Goal: Task Accomplishment & Management: Use online tool/utility

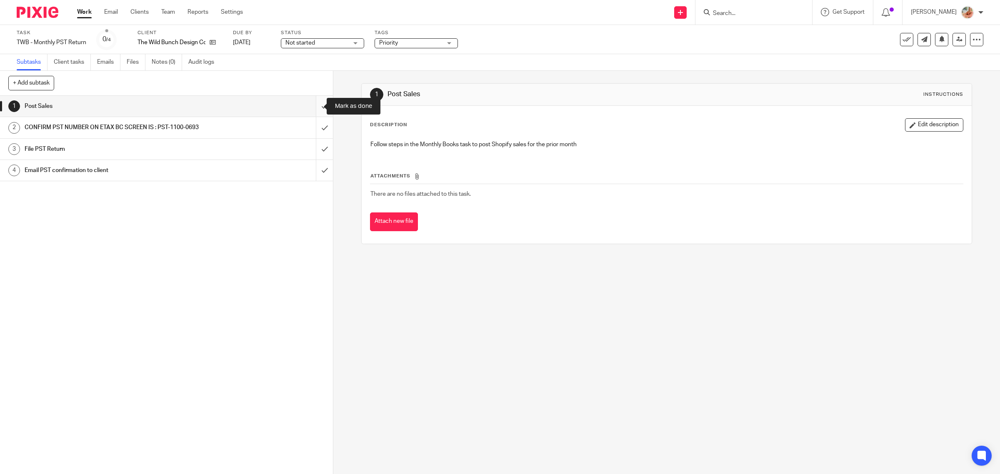
click at [317, 107] on input "submit" at bounding box center [166, 106] width 333 height 21
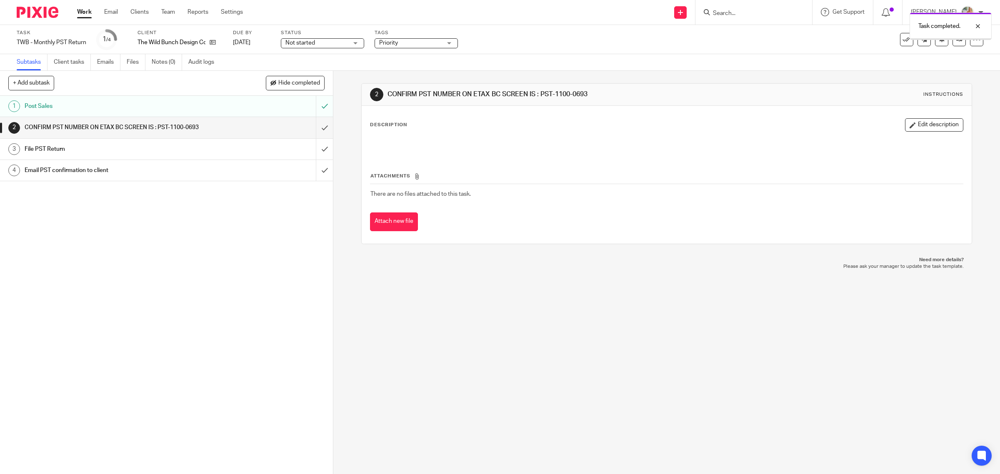
click at [312, 122] on input "submit" at bounding box center [166, 127] width 333 height 21
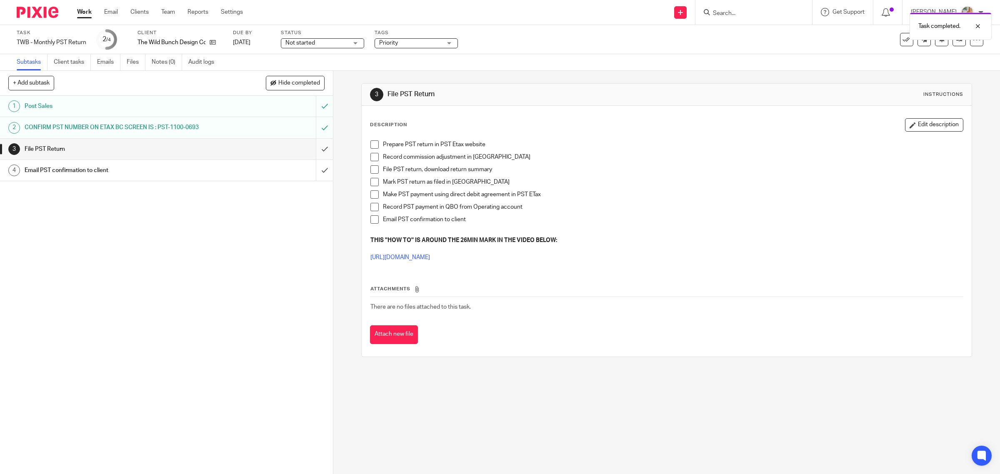
click at [316, 142] on input "submit" at bounding box center [166, 149] width 333 height 21
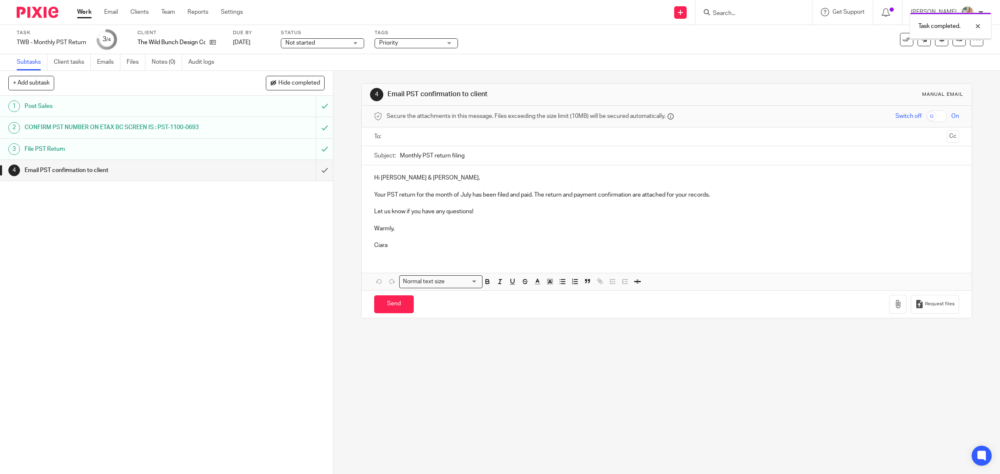
click at [410, 138] on input "text" at bounding box center [667, 137] width 554 height 10
click at [527, 142] on input "text" at bounding box center [716, 138] width 455 height 16
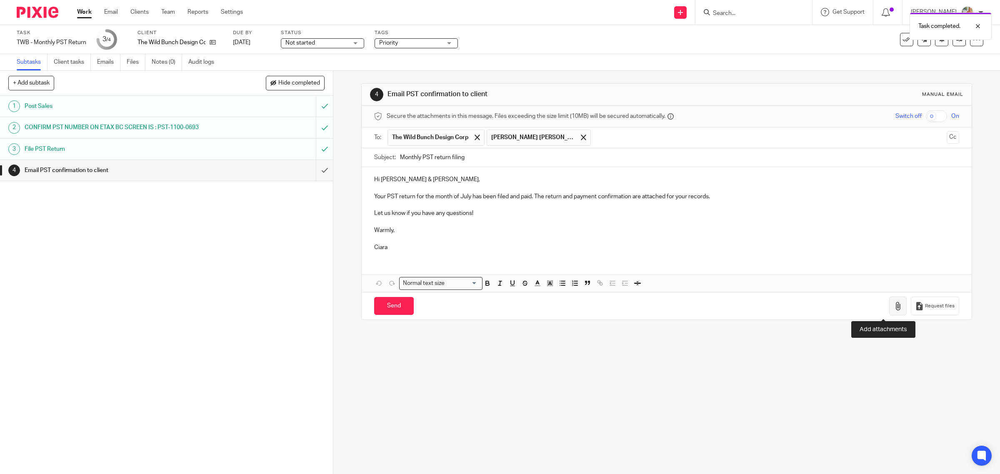
click at [894, 307] on icon "button" at bounding box center [898, 306] width 8 height 8
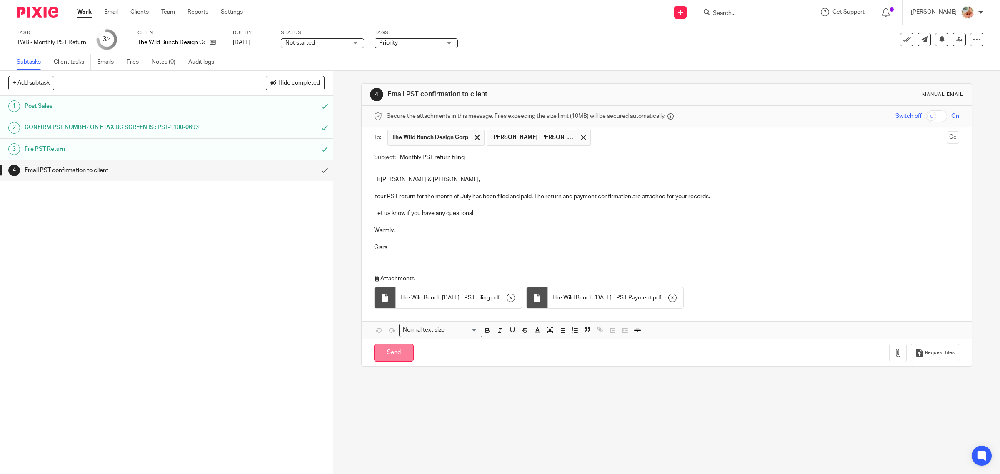
click at [395, 355] on input "Send" at bounding box center [394, 353] width 40 height 18
type input "Sent"
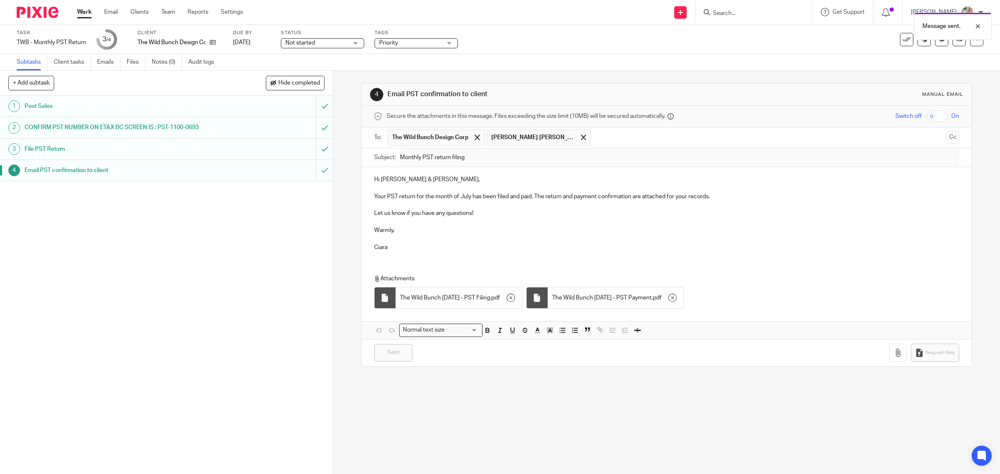
click at [82, 13] on link "Work" at bounding box center [84, 12] width 15 height 8
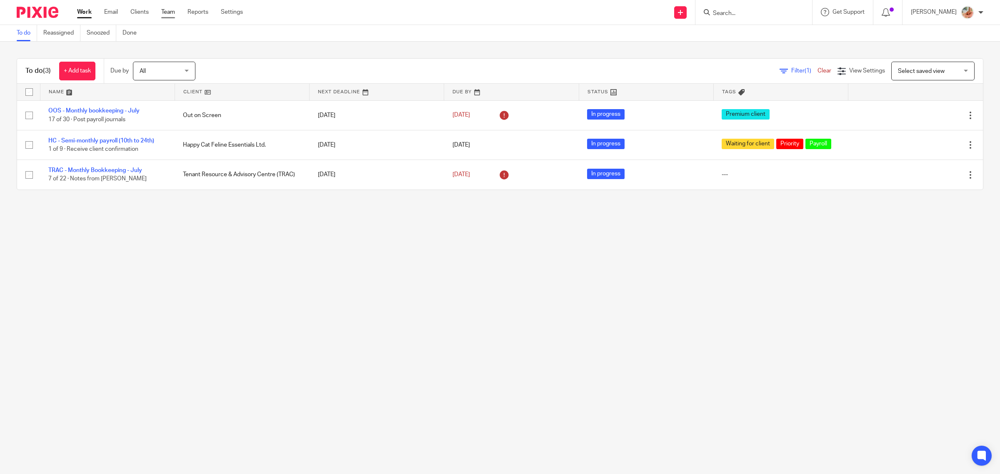
click at [168, 11] on link "Team" at bounding box center [168, 12] width 14 height 8
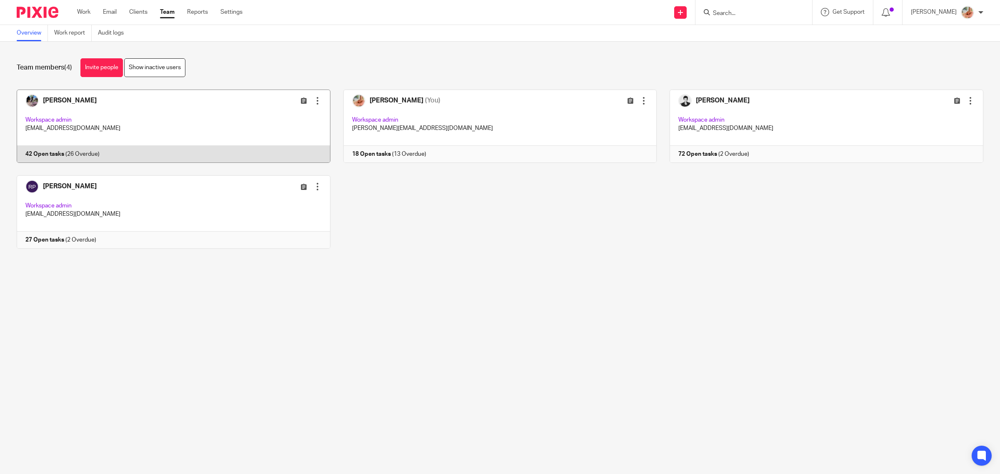
click at [108, 123] on link at bounding box center [167, 126] width 327 height 73
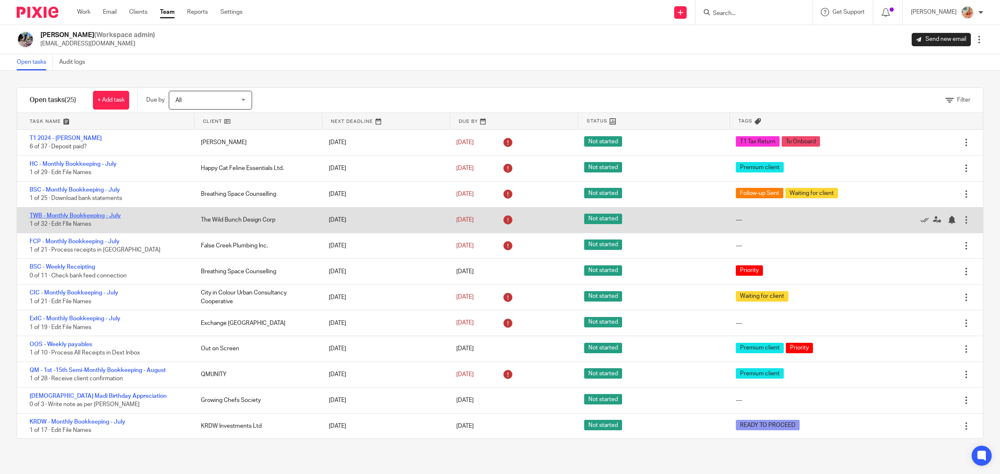
click at [49, 213] on link "TWB - Monthly Bookkeeping - July" at bounding box center [75, 216] width 91 height 6
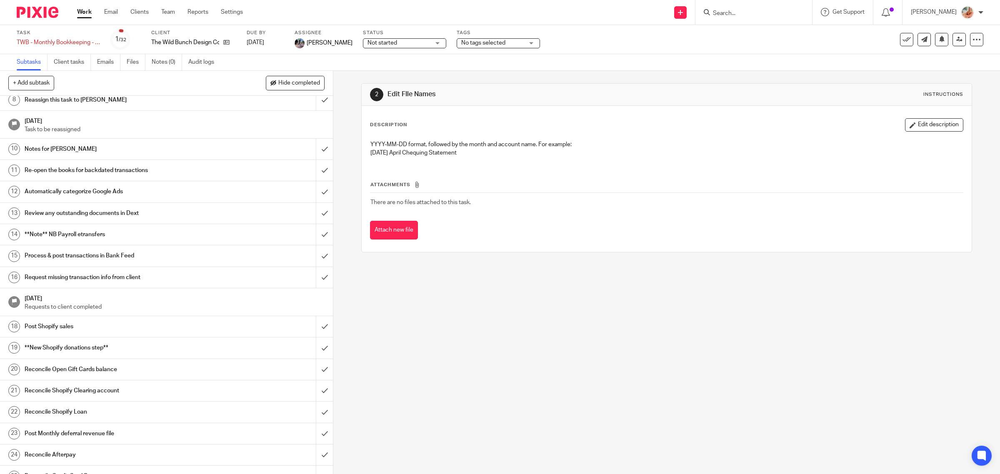
scroll to position [260, 0]
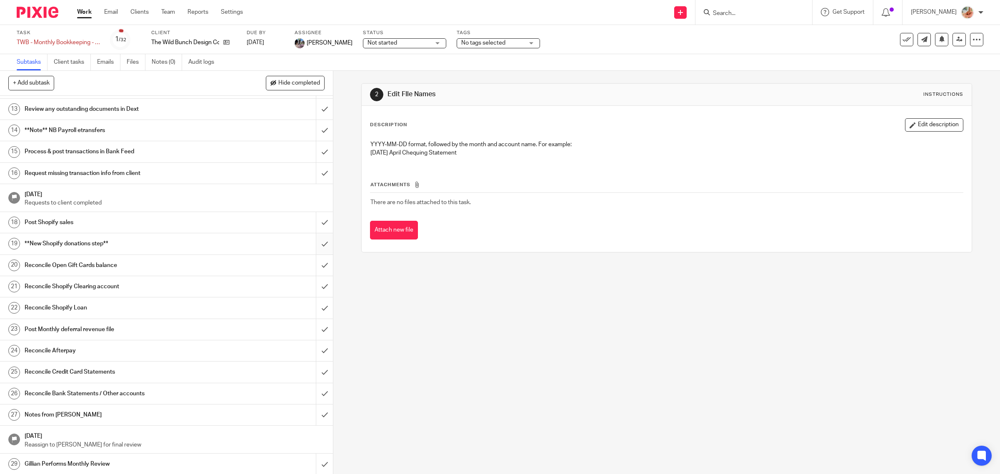
click at [311, 245] on input "submit" at bounding box center [166, 243] width 333 height 21
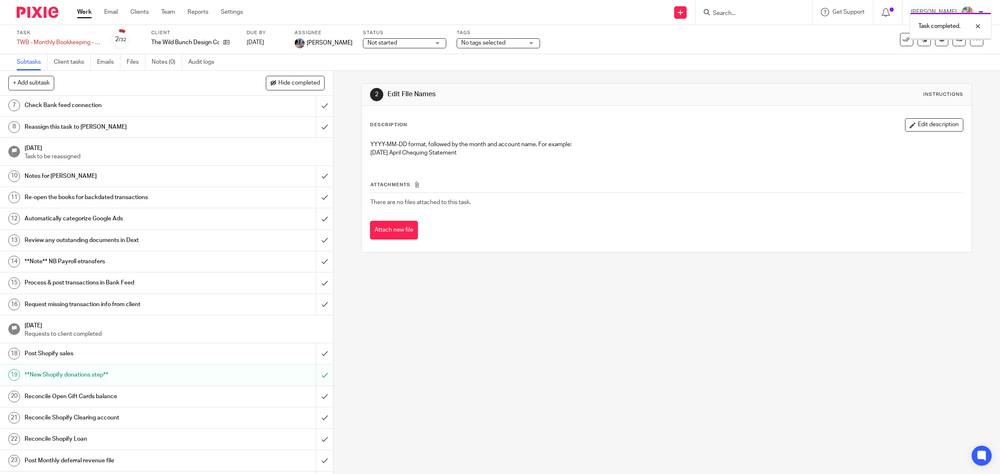
scroll to position [156, 0]
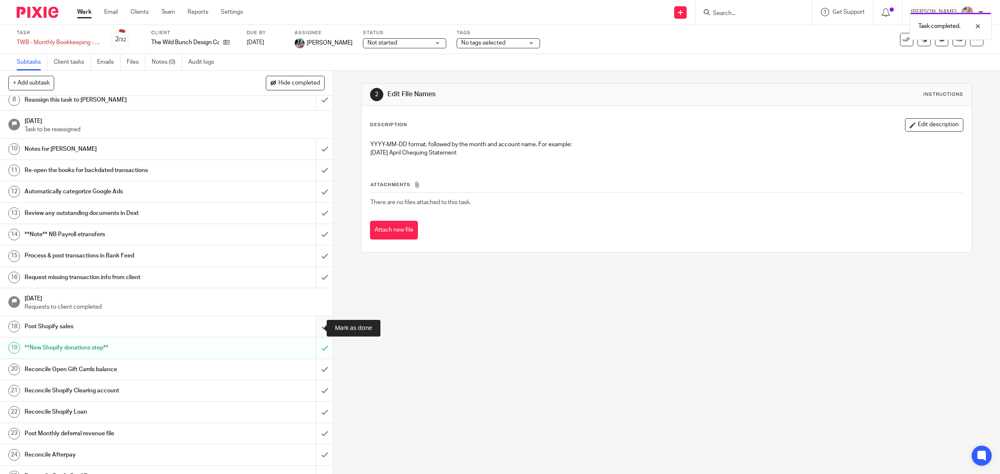
click at [312, 326] on input "submit" at bounding box center [166, 326] width 333 height 21
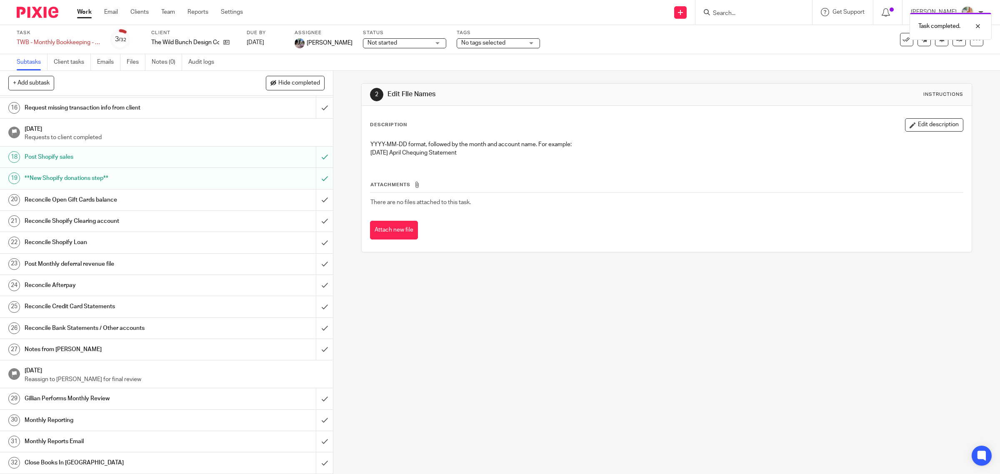
scroll to position [276, 0]
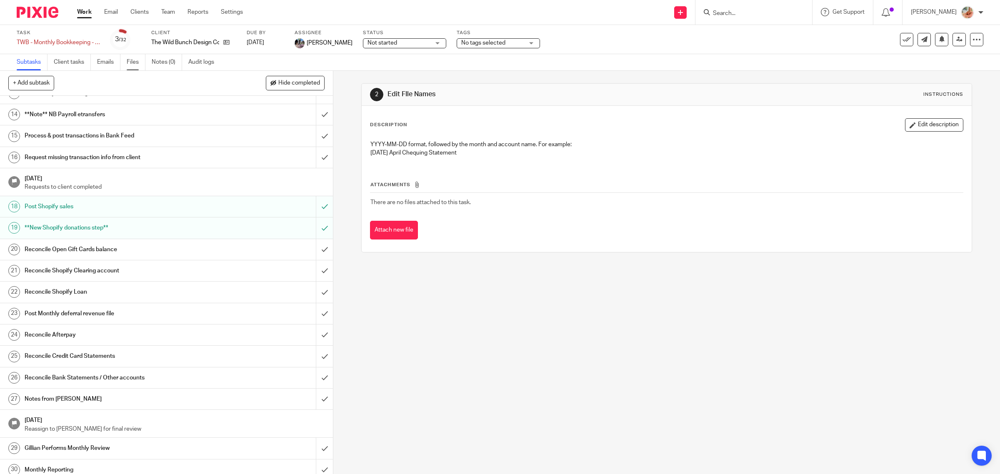
click at [130, 62] on link "Files" at bounding box center [136, 62] width 19 height 16
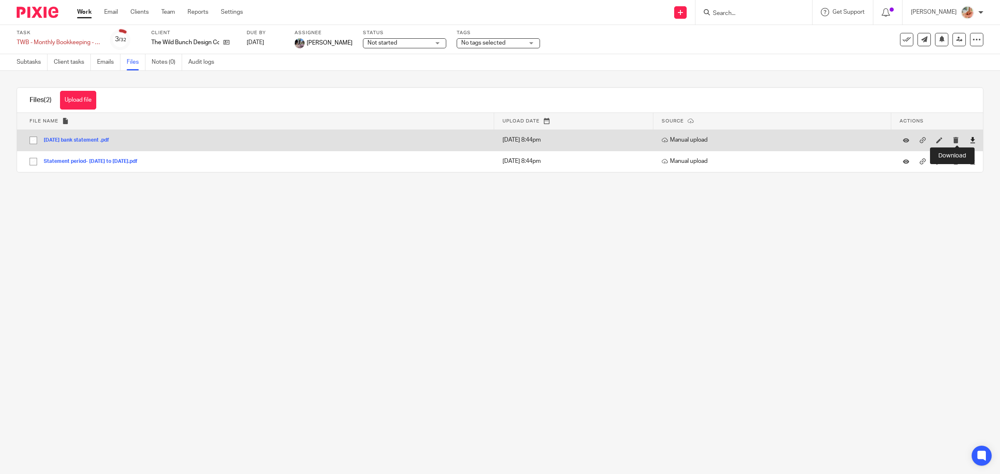
click at [970, 137] on icon at bounding box center [973, 140] width 6 height 6
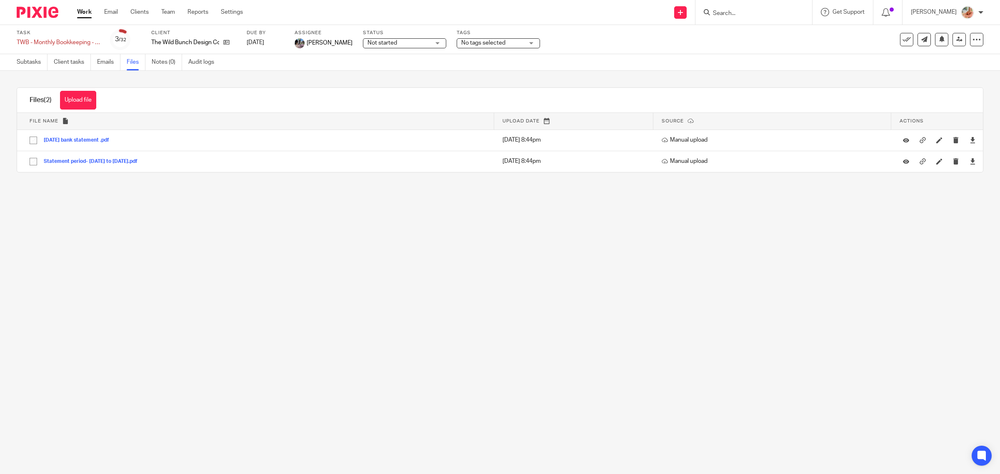
drag, startPoint x: 36, startPoint y: 65, endPoint x: 74, endPoint y: 80, distance: 40.8
click at [36, 65] on link "Subtasks" at bounding box center [32, 62] width 31 height 16
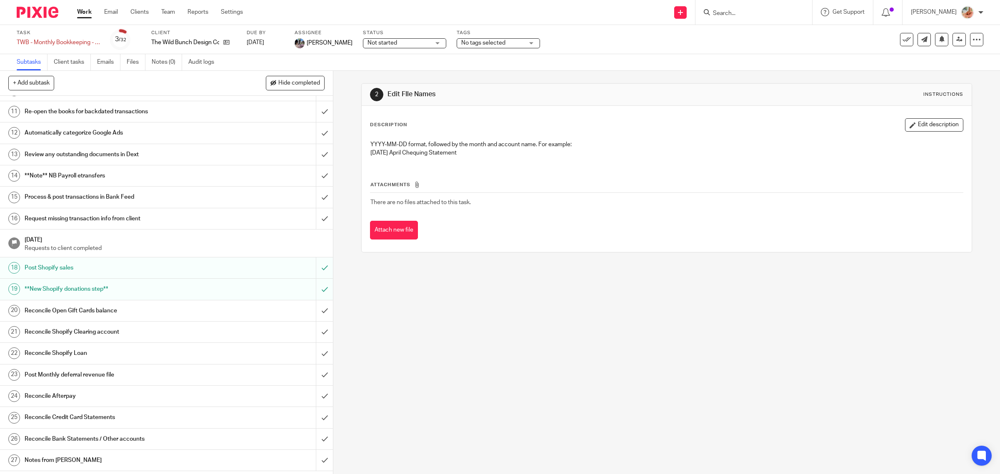
scroll to position [312, 0]
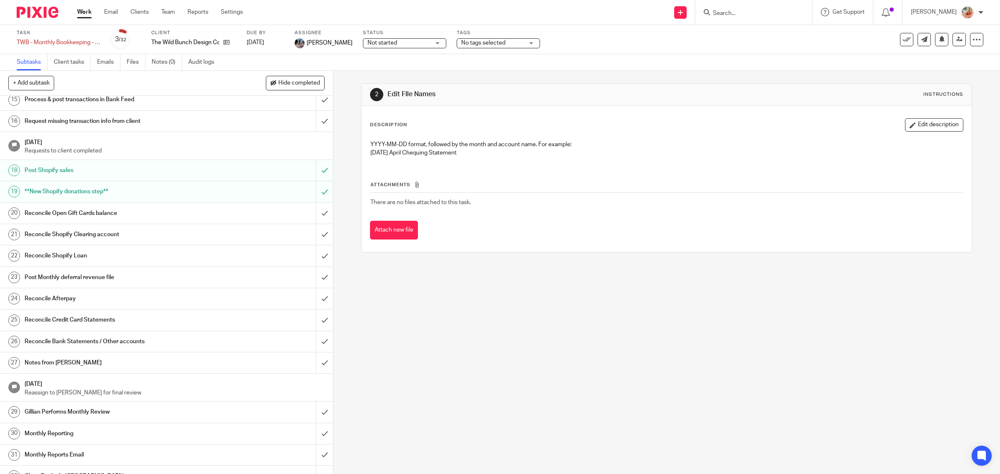
click at [155, 220] on h1 "Reconcile Open Gift Cards balance" at bounding box center [119, 213] width 189 height 12
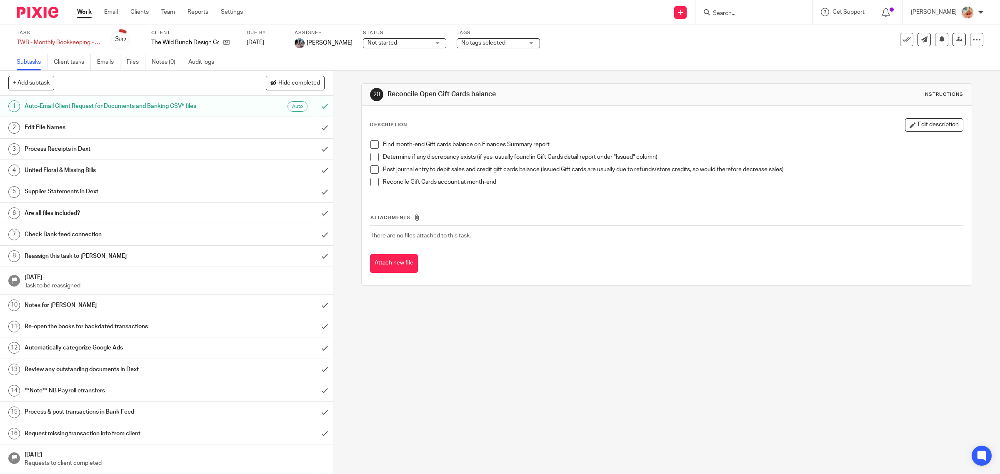
scroll to position [208, 0]
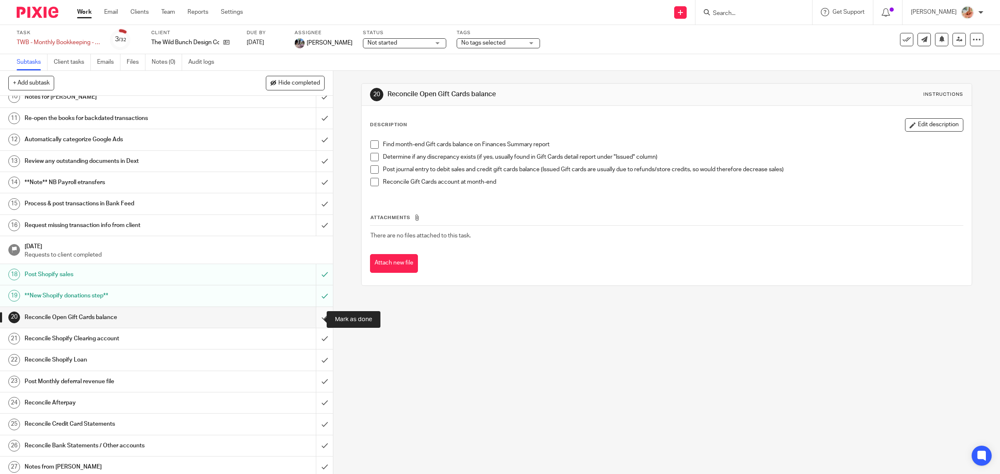
click at [312, 317] on input "submit" at bounding box center [166, 317] width 333 height 21
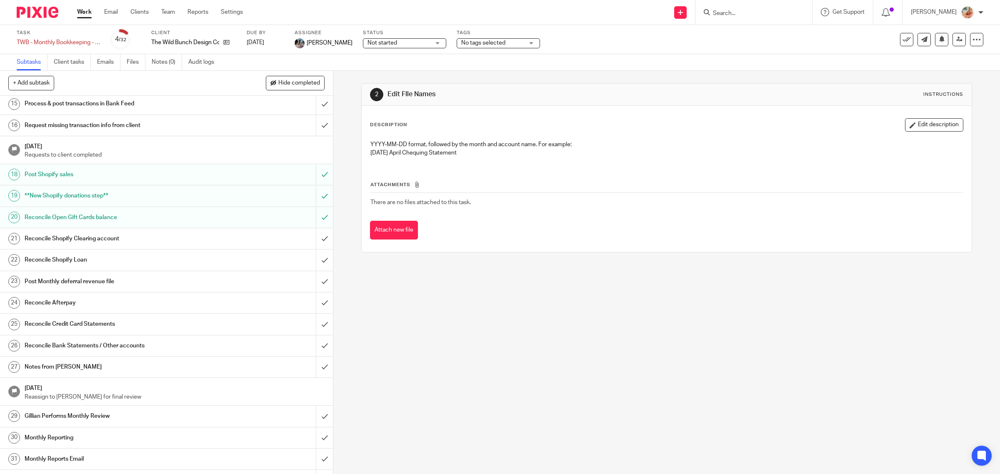
scroll to position [312, 0]
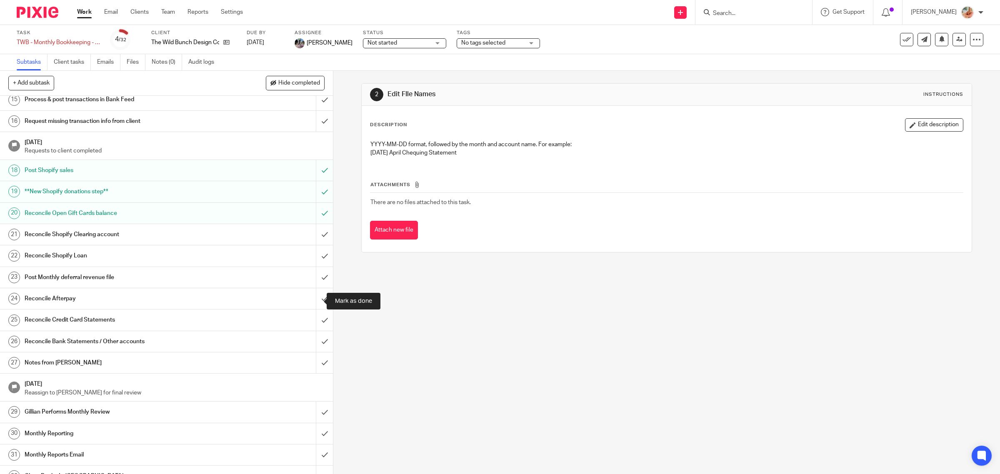
drag, startPoint x: 315, startPoint y: 306, endPoint x: 142, endPoint y: 274, distance: 176.8
click at [315, 306] on input "submit" at bounding box center [166, 298] width 333 height 21
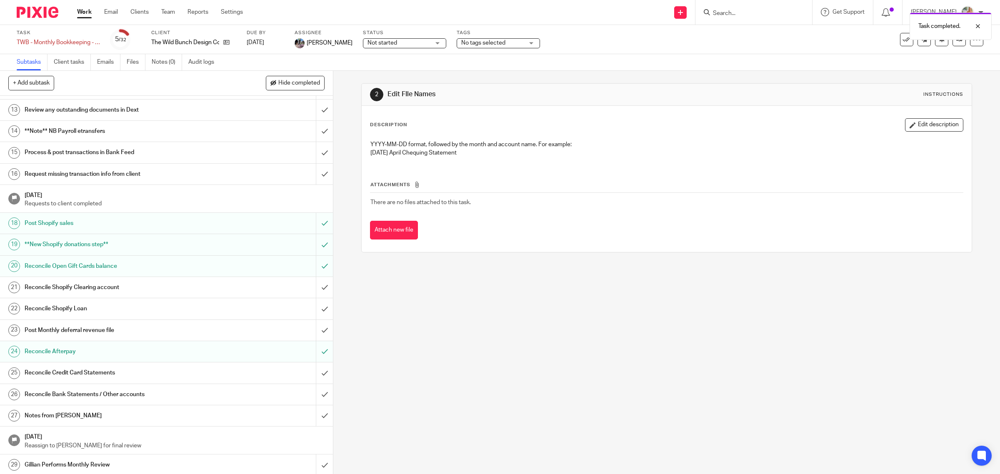
scroll to position [260, 0]
drag, startPoint x: 130, startPoint y: 333, endPoint x: 313, endPoint y: 330, distance: 183.8
click at [130, 332] on h1 "Post Monthly deferral revenue file" at bounding box center [119, 329] width 189 height 12
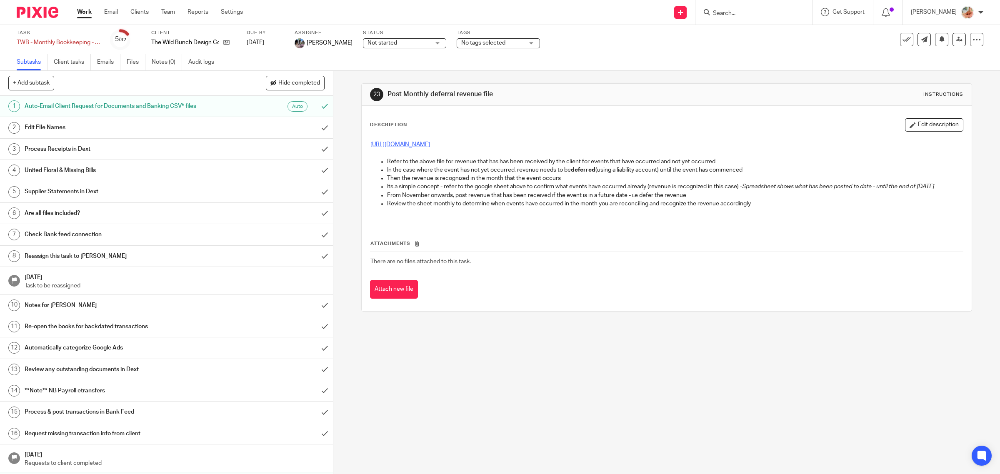
click at [430, 145] on link "[URL][DOMAIN_NAME]" at bounding box center [400, 145] width 60 height 6
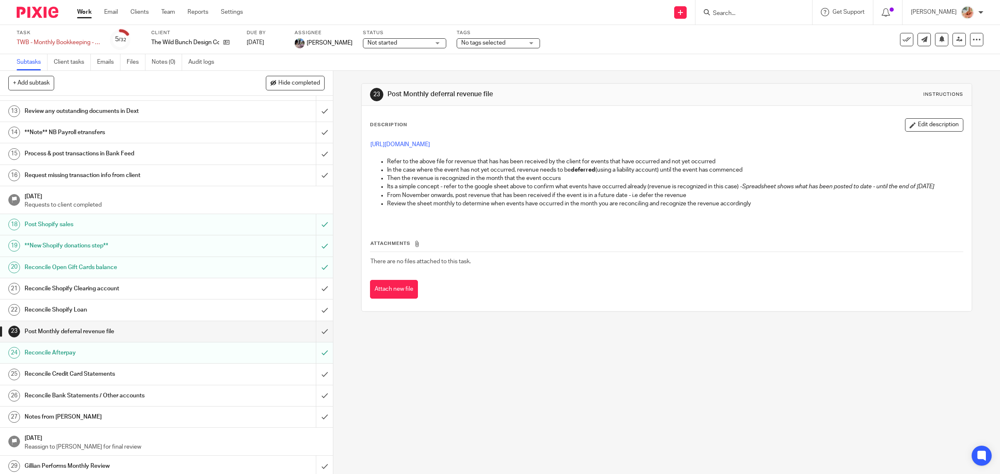
scroll to position [260, 0]
click at [309, 334] on input "submit" at bounding box center [166, 329] width 333 height 21
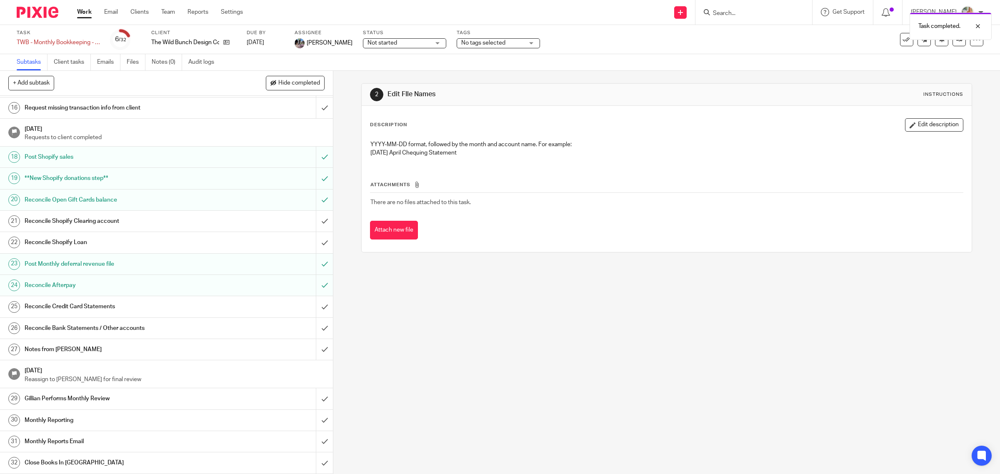
scroll to position [328, 0]
click at [119, 348] on h1 "Notes from [PERSON_NAME]" at bounding box center [119, 349] width 189 height 12
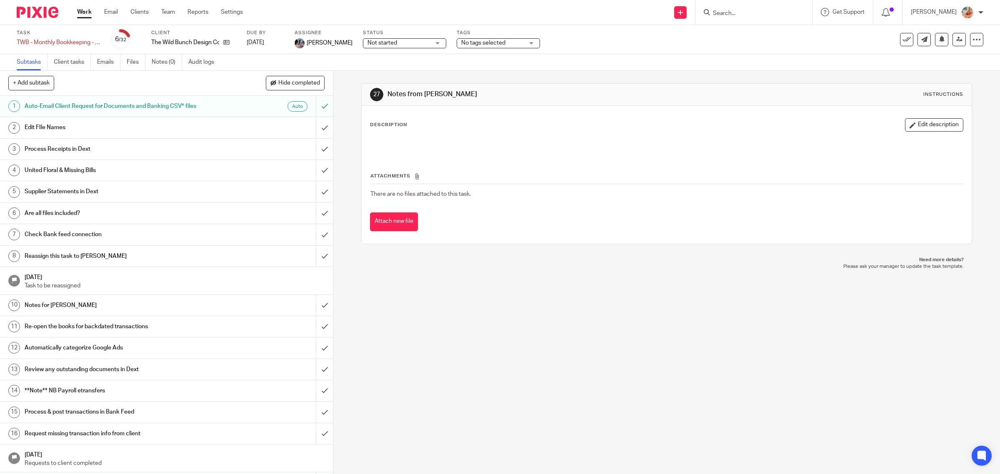
click at [907, 127] on button "Edit description" at bounding box center [934, 124] width 58 height 13
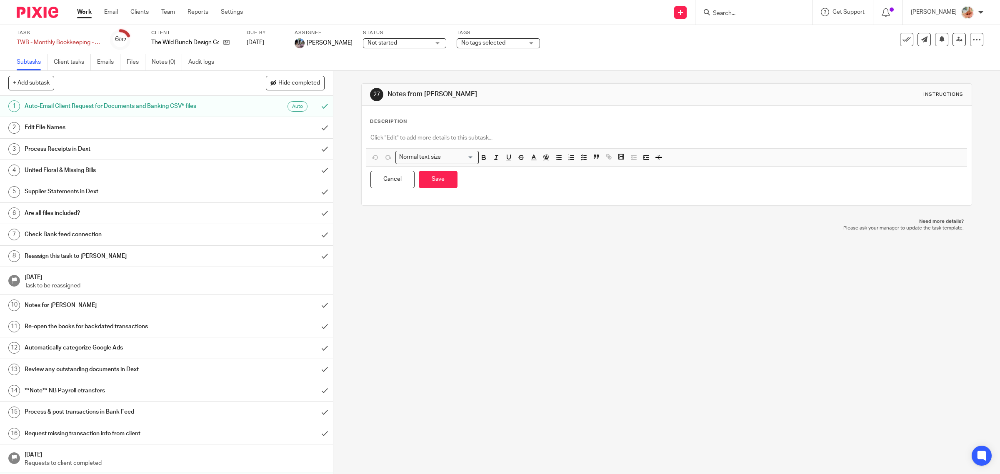
click at [377, 142] on div at bounding box center [666, 139] width 601 height 19
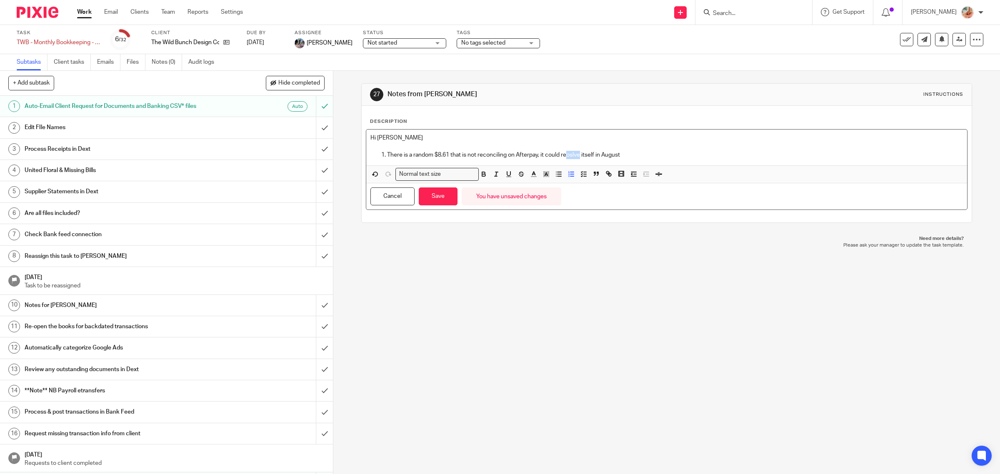
drag, startPoint x: 566, startPoint y: 155, endPoint x: 578, endPoint y: 153, distance: 12.6
click at [578, 153] on p "There is a random $8.61 that is not reconciling on Afterpay, it could reoslve i…" at bounding box center [675, 155] width 576 height 8
click at [432, 197] on button "Save" at bounding box center [438, 196] width 39 height 18
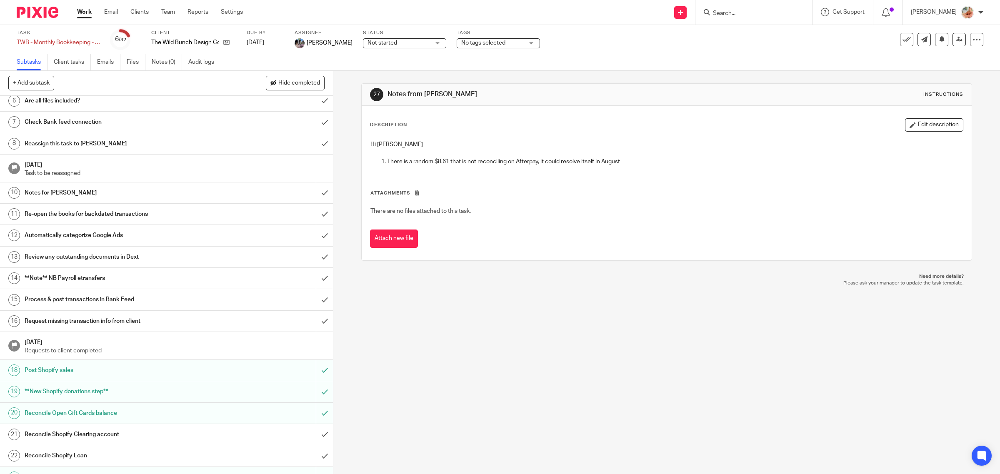
scroll to position [208, 0]
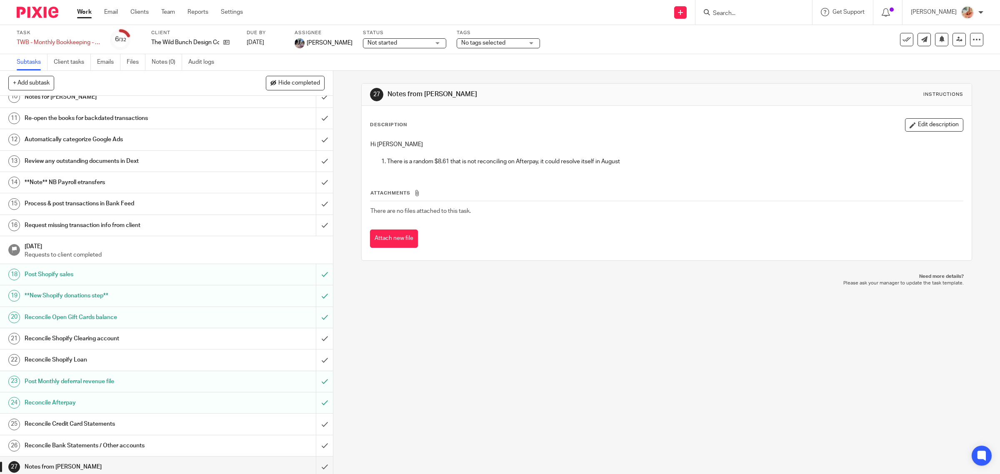
click at [123, 358] on h1 "Reconcile Shopify Loan" at bounding box center [119, 360] width 189 height 12
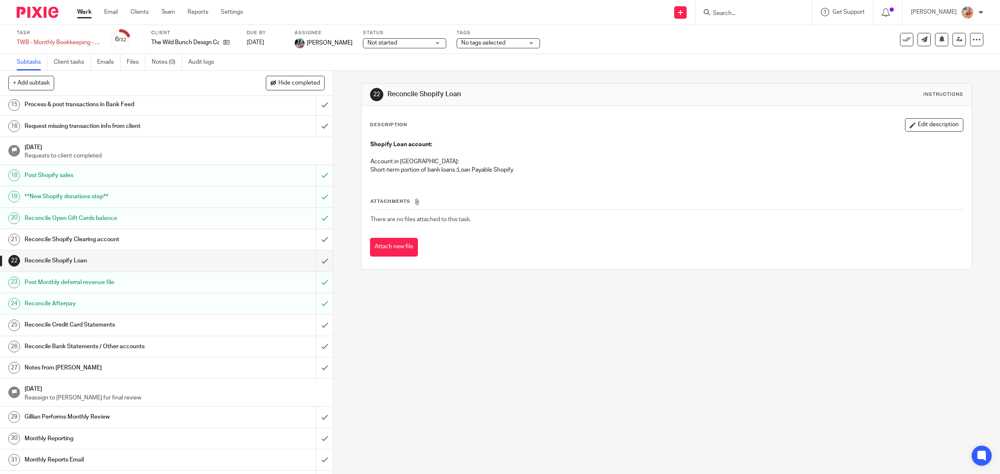
scroll to position [312, 0]
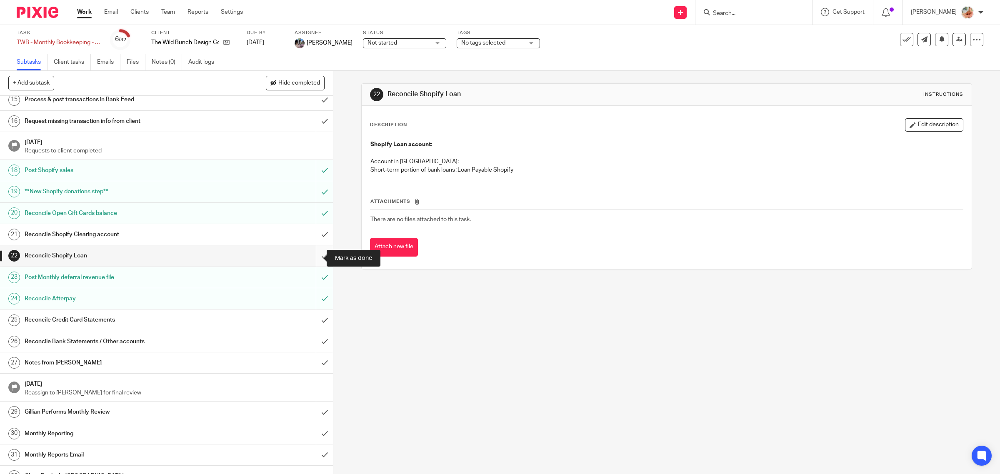
click at [310, 257] on input "submit" at bounding box center [166, 255] width 333 height 21
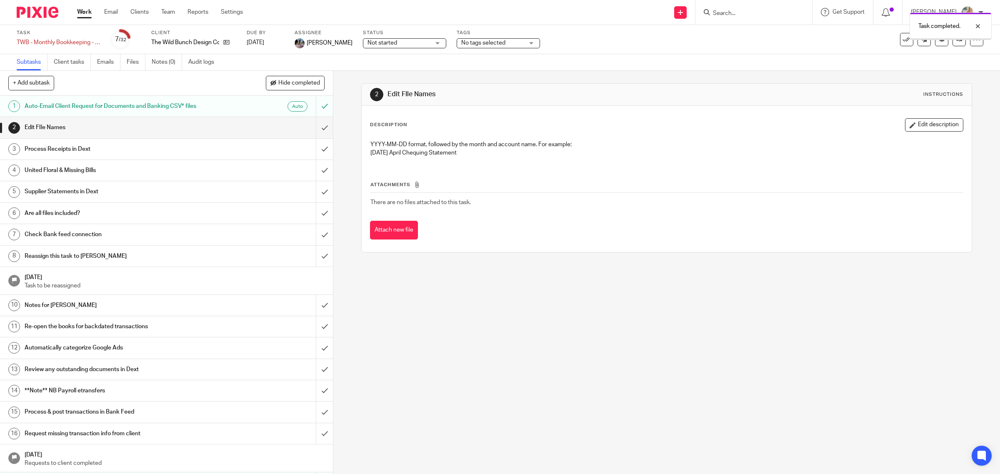
scroll to position [328, 0]
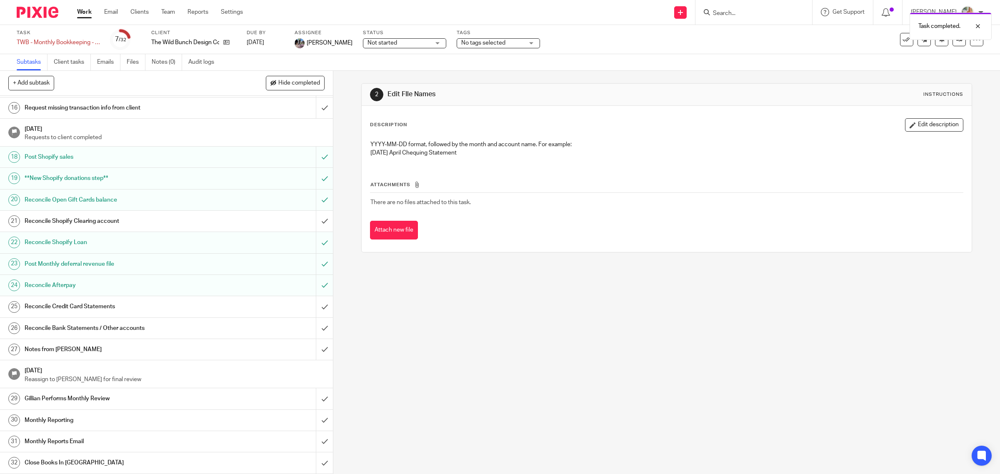
click at [92, 349] on h1 "Notes from [PERSON_NAME]" at bounding box center [119, 349] width 189 height 12
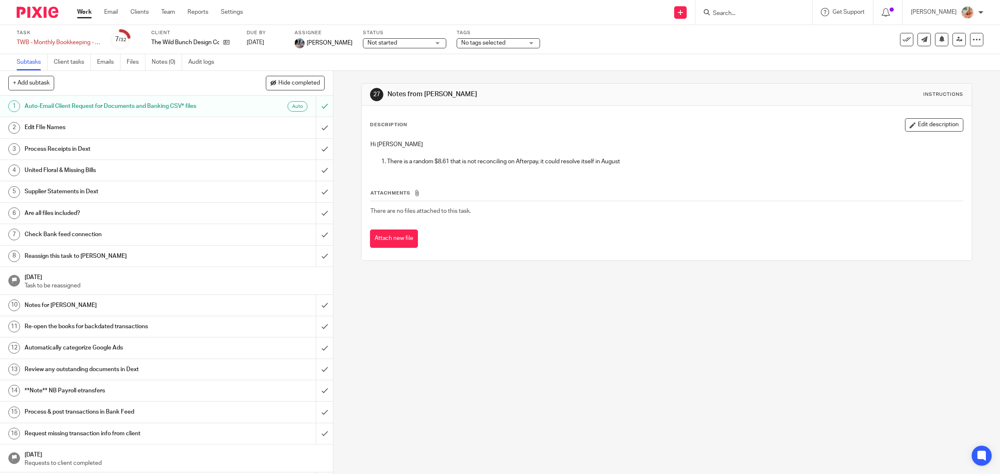
drag, startPoint x: 918, startPoint y: 125, endPoint x: 698, endPoint y: 163, distance: 223.2
click at [919, 125] on button "Edit description" at bounding box center [934, 124] width 58 height 13
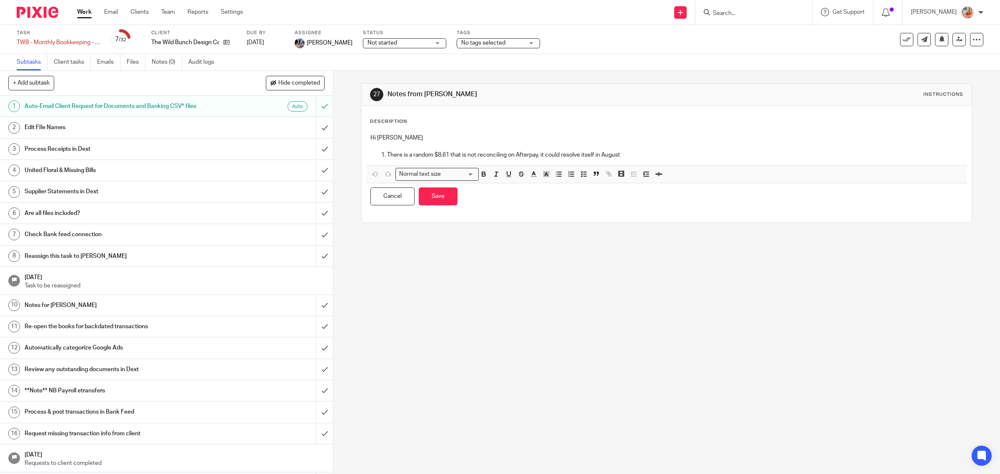
click at [635, 160] on div "Hi [PERSON_NAME] There is a random $8.61 that is not reconciling on Afterpay, i…" at bounding box center [666, 148] width 601 height 36
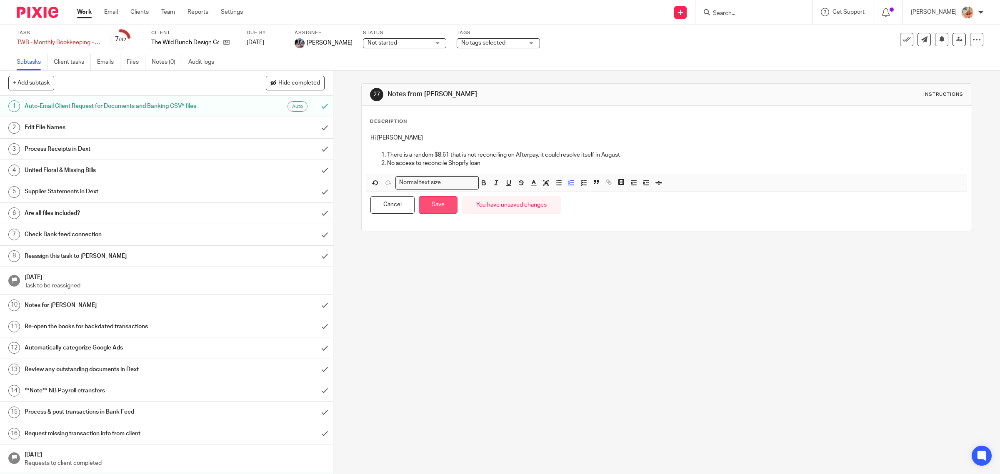
click at [419, 208] on button "Save" at bounding box center [438, 205] width 39 height 18
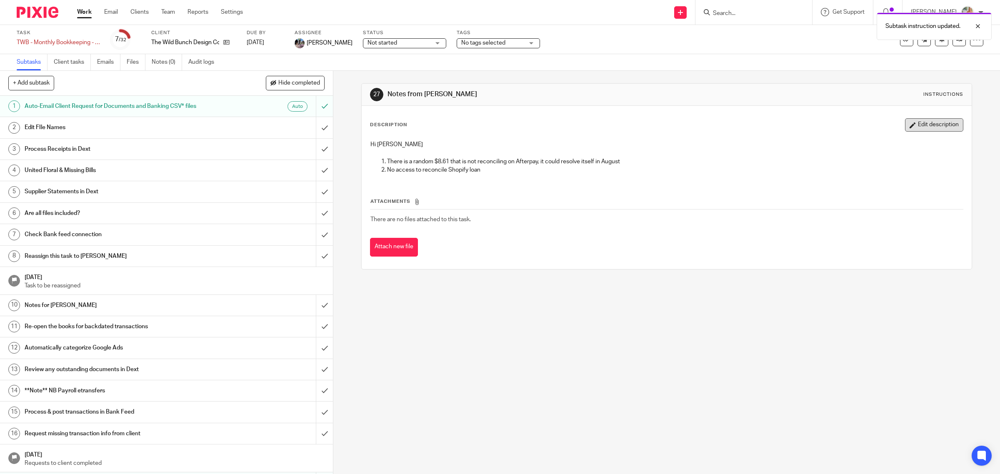
click at [909, 127] on button "Edit description" at bounding box center [934, 124] width 58 height 13
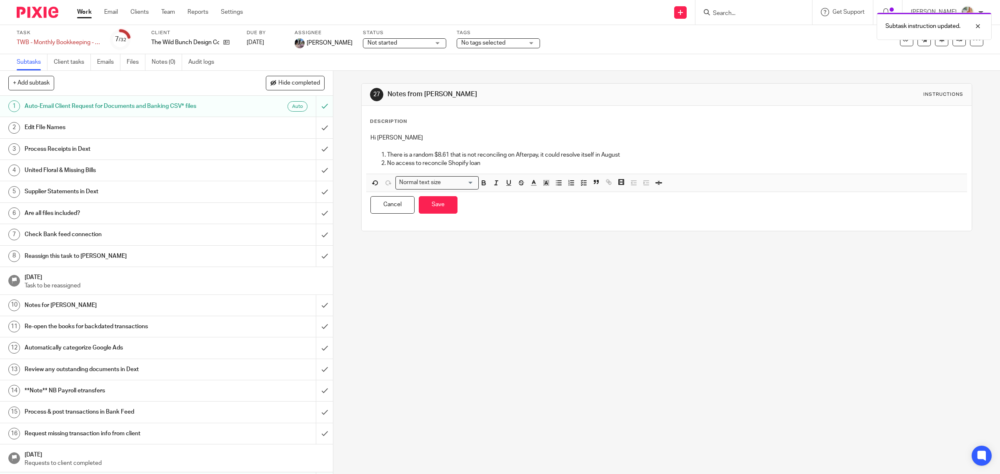
click at [494, 165] on p "No access to reconcile Shopify loan" at bounding box center [675, 163] width 576 height 8
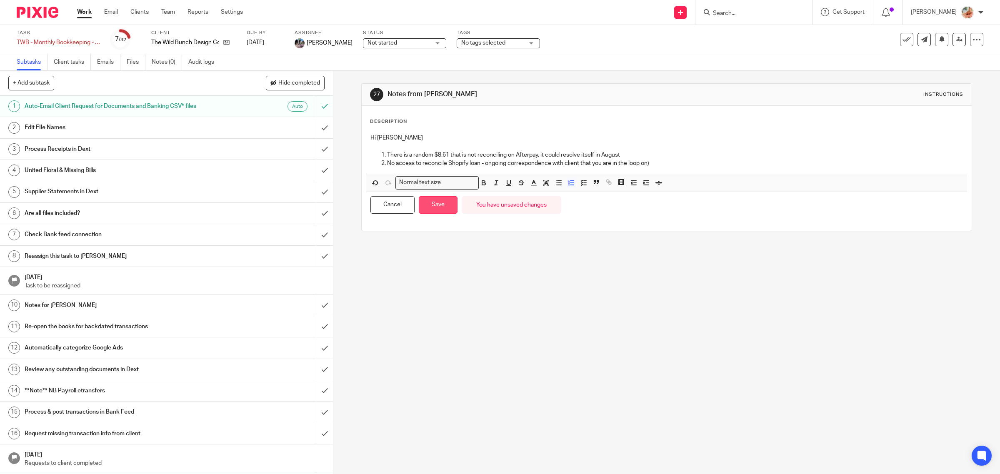
click at [432, 207] on button "Save" at bounding box center [438, 205] width 39 height 18
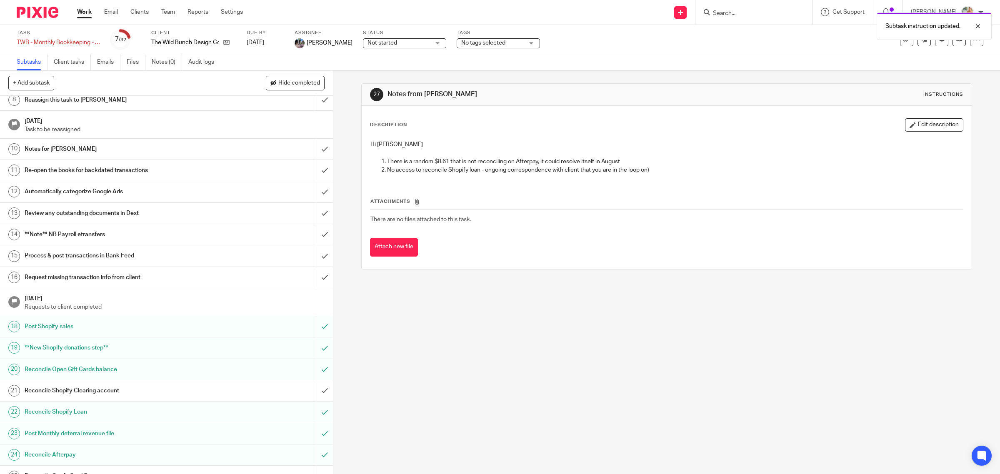
scroll to position [328, 0]
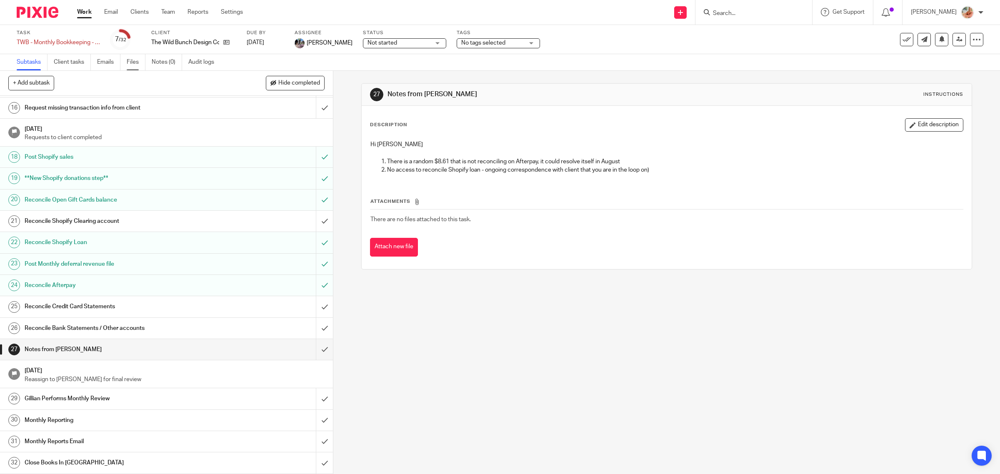
drag, startPoint x: 128, startPoint y: 62, endPoint x: 144, endPoint y: 67, distance: 16.4
click at [128, 62] on link "Files" at bounding box center [136, 62] width 19 height 16
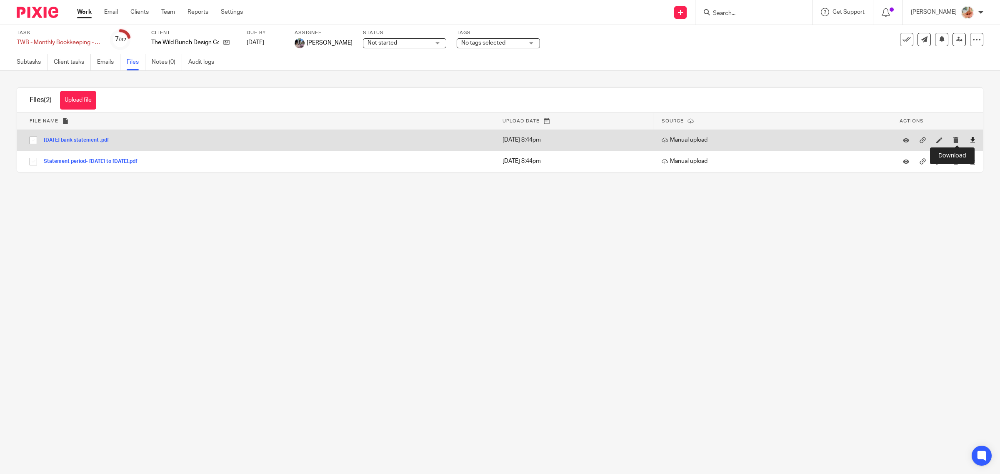
click at [970, 138] on icon at bounding box center [973, 140] width 6 height 6
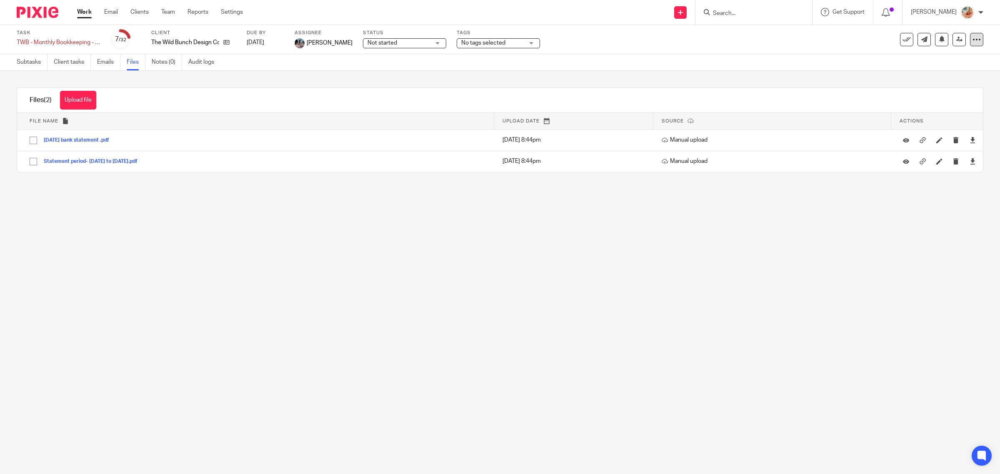
click at [972, 41] on icon at bounding box center [976, 39] width 8 height 8
click at [942, 71] on link "Advanced task editor" at bounding box center [942, 73] width 55 height 6
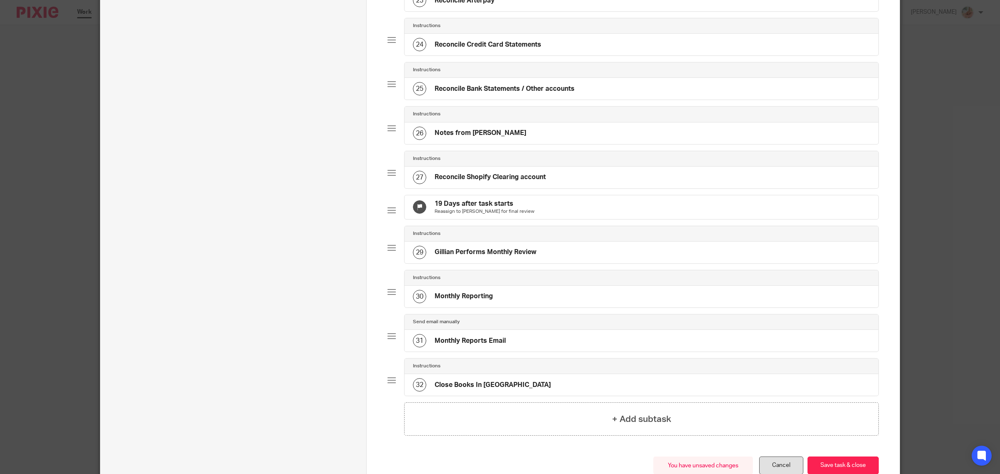
scroll to position [1154, 0]
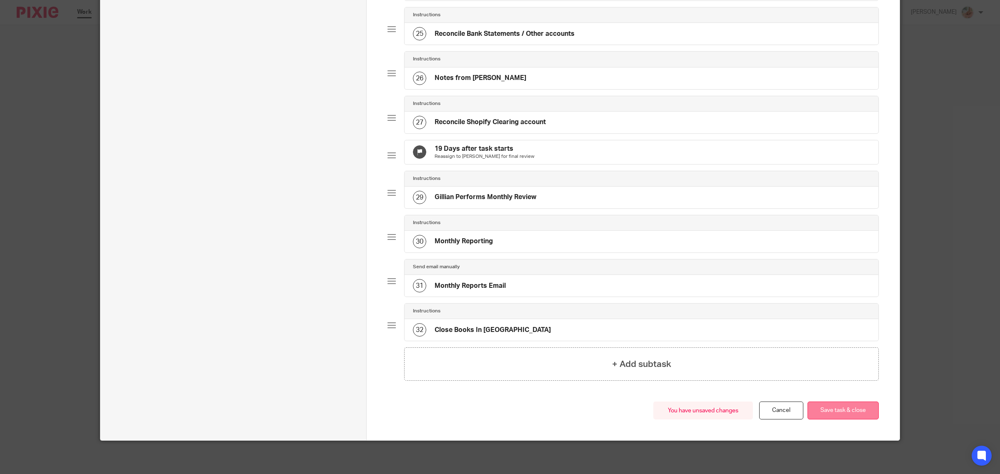
click at [829, 414] on button "Save task & close" at bounding box center [842, 411] width 71 height 18
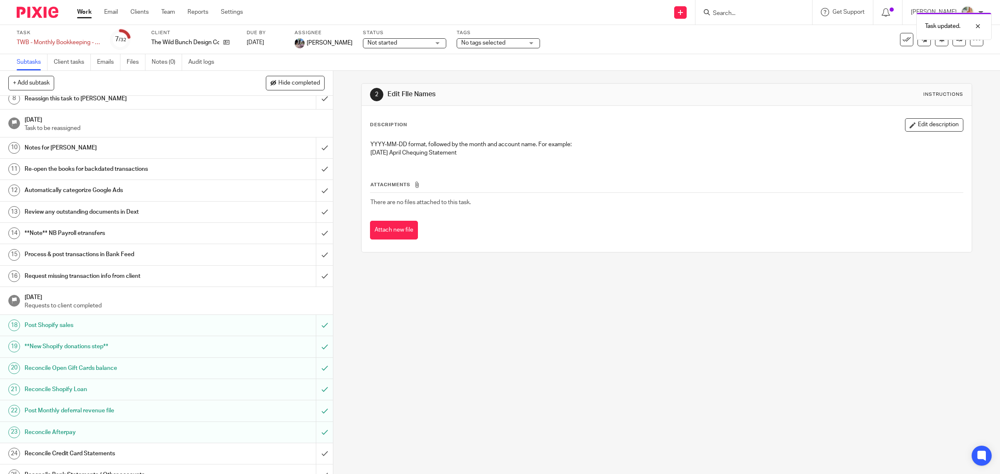
scroll to position [328, 0]
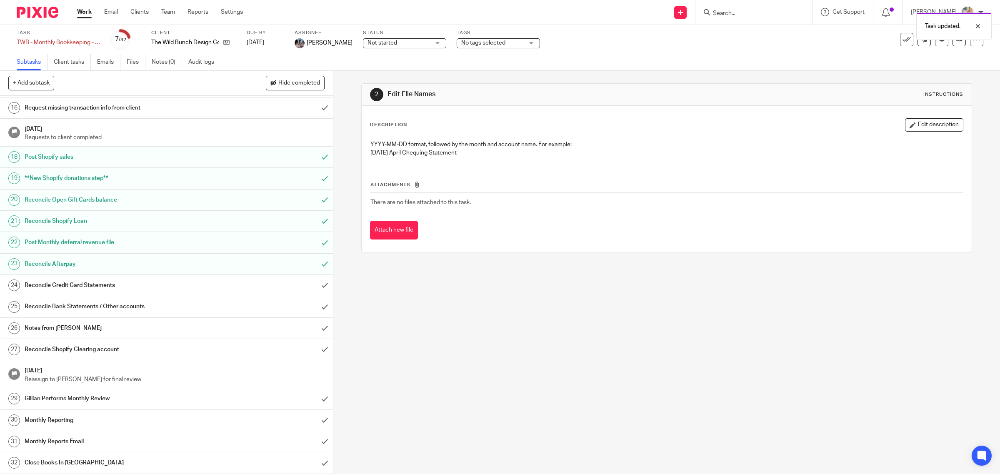
drag, startPoint x: 127, startPoint y: 328, endPoint x: 398, endPoint y: 335, distance: 271.3
click at [127, 328] on h1 "Notes from [PERSON_NAME]" at bounding box center [119, 328] width 189 height 12
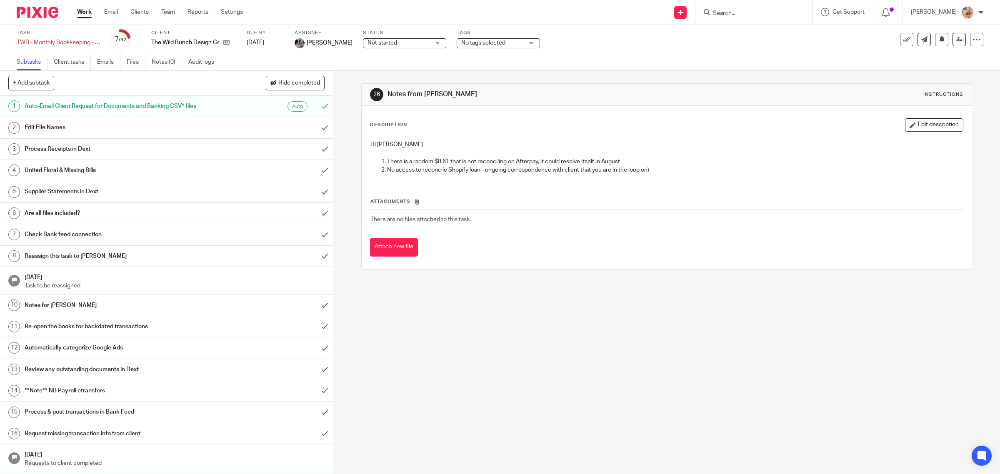
click at [935, 123] on button "Edit description" at bounding box center [934, 124] width 58 height 13
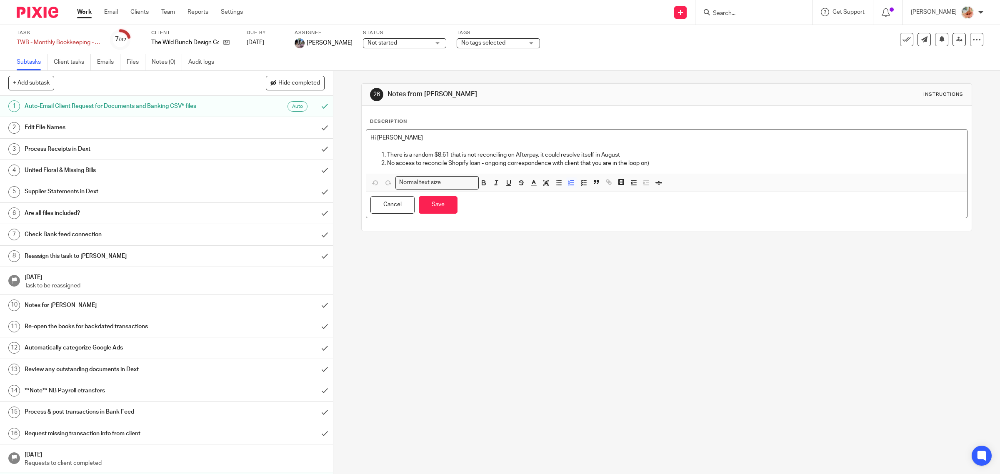
click at [627, 155] on p "There is a random $8.61 that is not reconciling on Afterpay, it could resolve i…" at bounding box center [675, 155] width 576 height 8
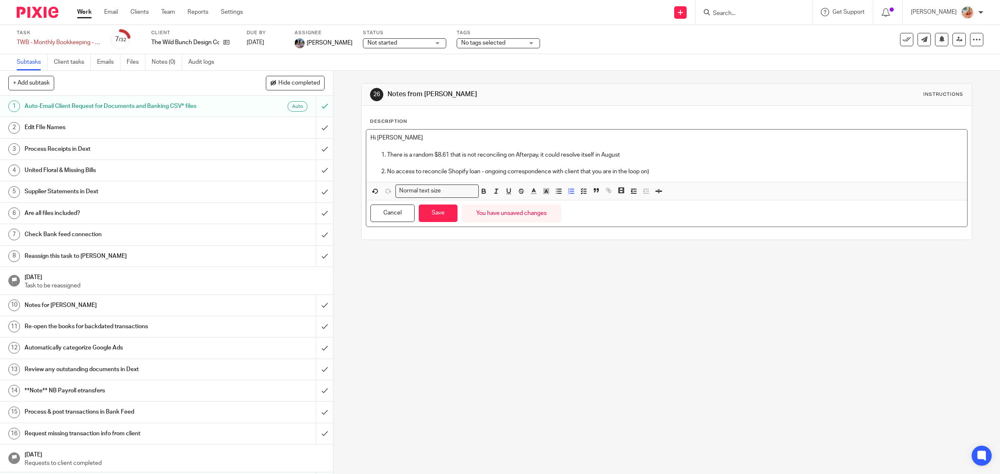
click at [660, 172] on p "No access to reconcile Shopify loan - ongoing correspondence with client that y…" at bounding box center [675, 171] width 576 height 8
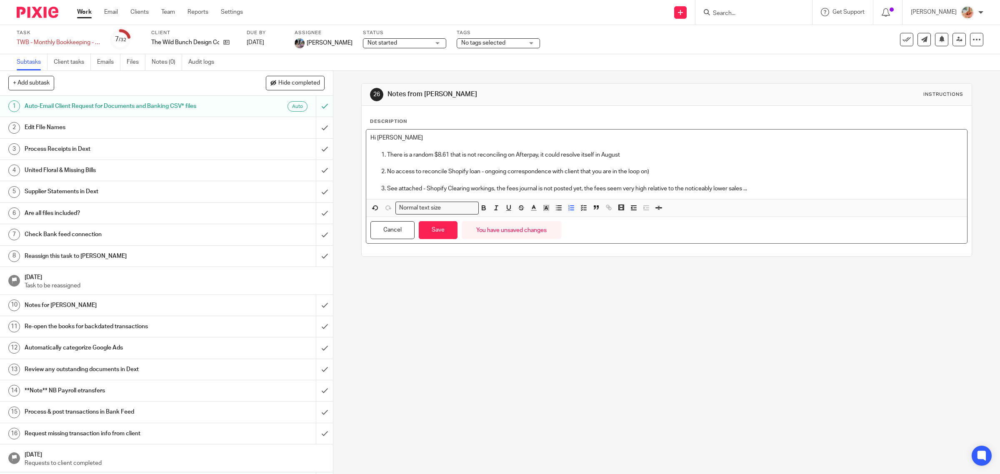
click at [753, 194] on div "Hi [PERSON_NAME] There is a random $8.61 that is not reconciling on Afterpay, i…" at bounding box center [666, 165] width 601 height 70
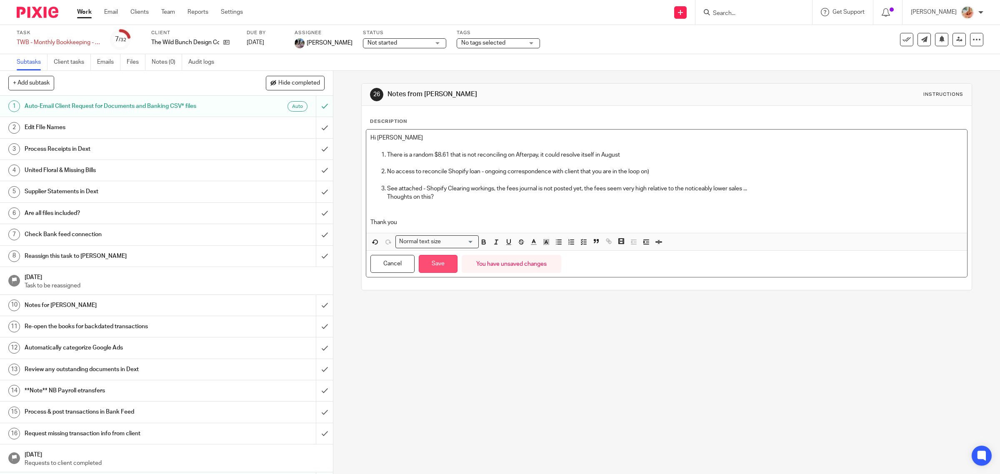
click at [419, 267] on button "Save" at bounding box center [438, 264] width 39 height 18
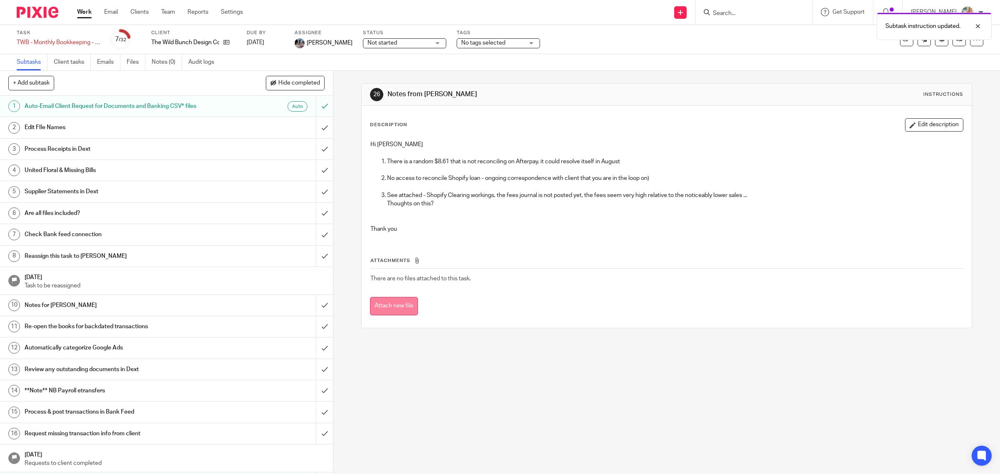
click at [387, 307] on button "Attach new file" at bounding box center [394, 306] width 48 height 19
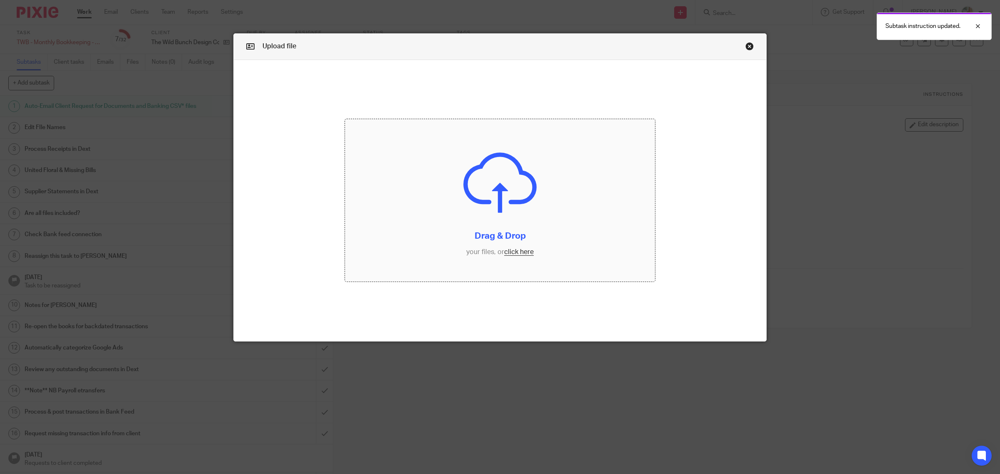
click at [530, 253] on input "file" at bounding box center [500, 200] width 310 height 162
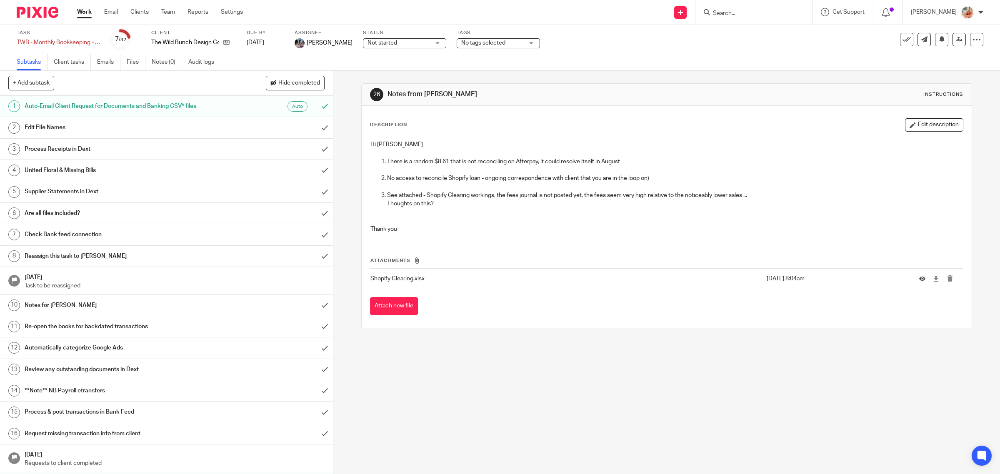
click at [85, 13] on link "Work" at bounding box center [84, 12] width 15 height 8
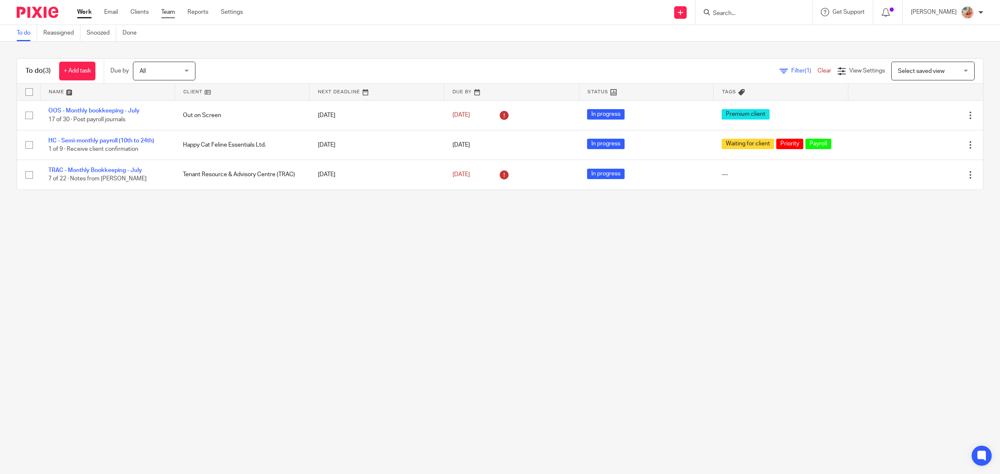
click at [167, 10] on link "Team" at bounding box center [168, 12] width 14 height 8
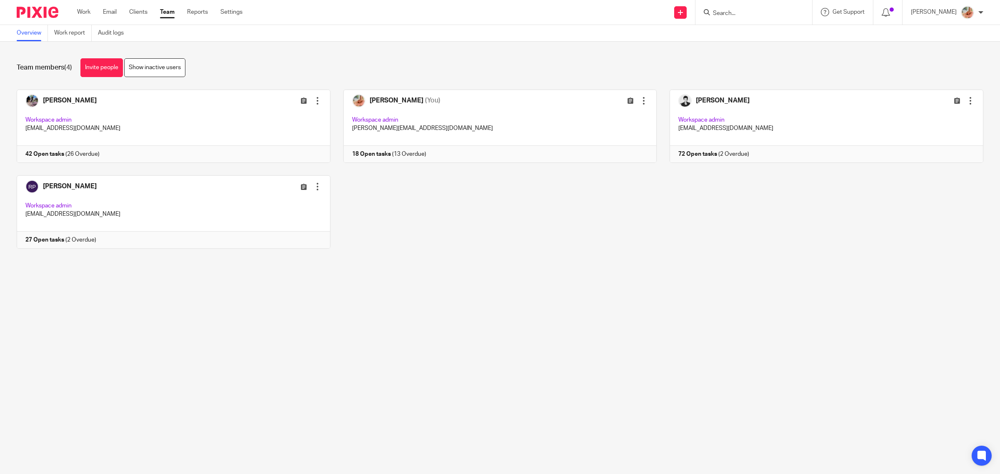
click at [144, 121] on link at bounding box center [167, 126] width 327 height 73
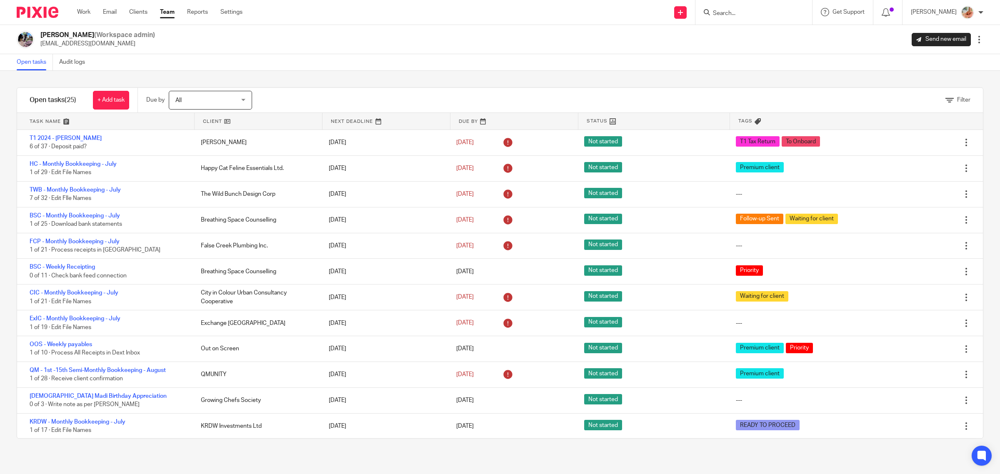
click at [407, 80] on div "Filter tasks Only show tasks matching all of these conditions 1 Client name Is …" at bounding box center [500, 272] width 1000 height 403
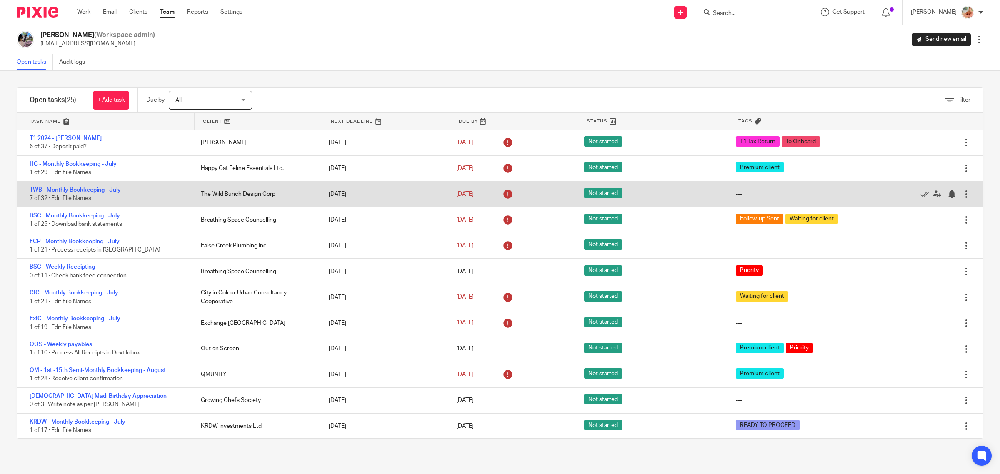
click at [87, 187] on link "TWB - Monthly Bookkeeping - July" at bounding box center [75, 190] width 91 height 6
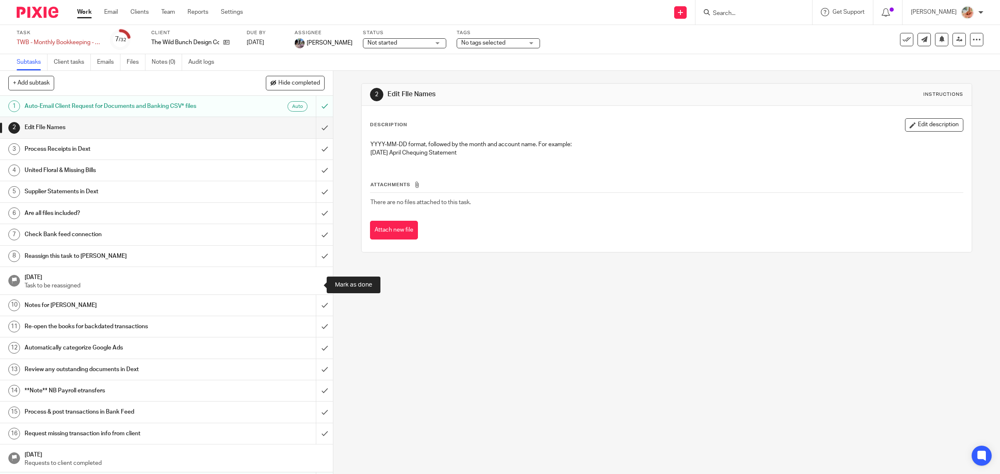
scroll to position [328, 0]
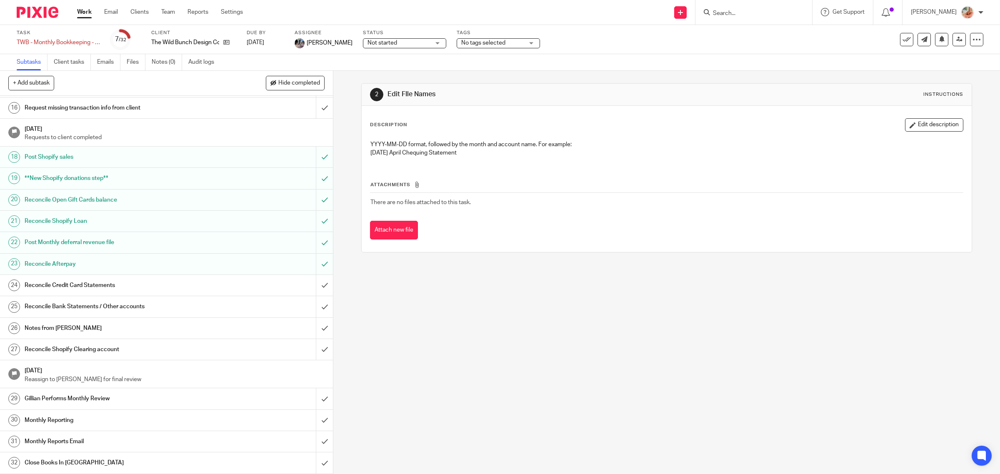
click at [98, 305] on h1 "Reconcile Bank Statements / Other accounts" at bounding box center [119, 306] width 189 height 12
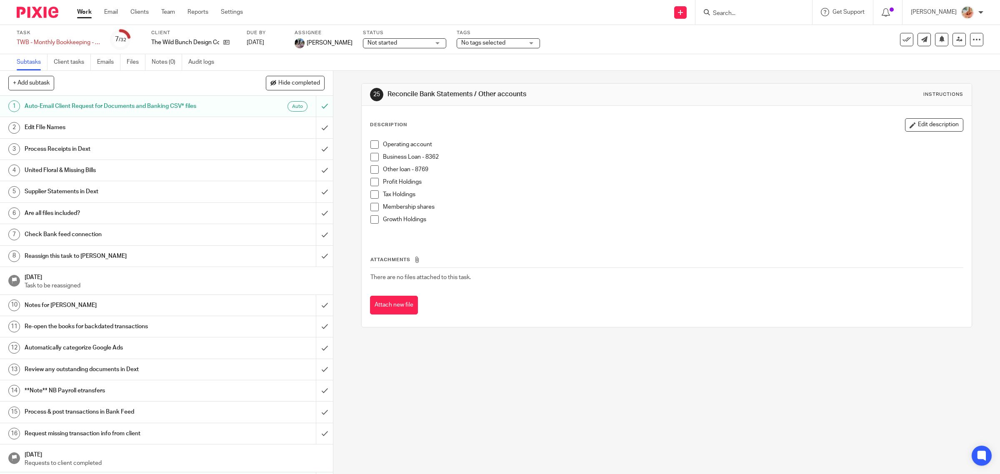
click at [372, 160] on span at bounding box center [374, 157] width 8 height 8
click at [370, 171] on span at bounding box center [374, 169] width 8 height 8
click at [371, 209] on span at bounding box center [374, 207] width 8 height 8
click at [370, 218] on span at bounding box center [374, 219] width 8 height 8
click at [370, 178] on span at bounding box center [374, 182] width 8 height 8
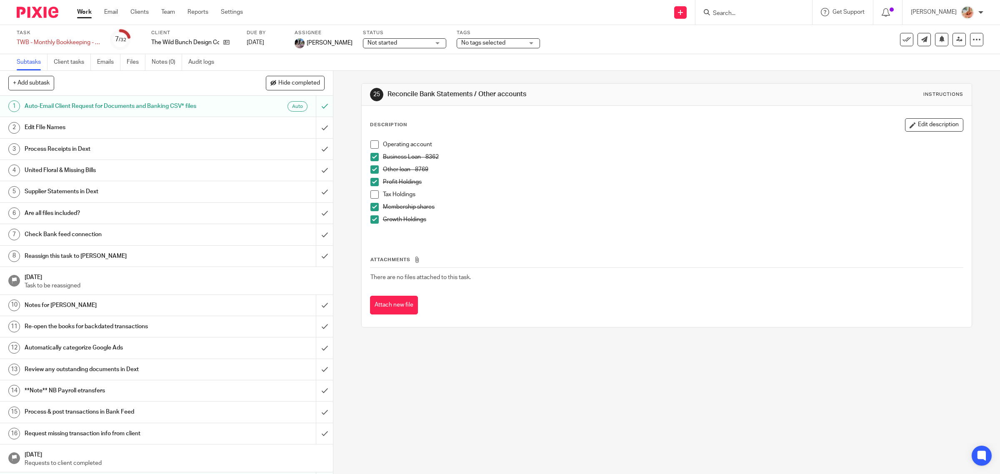
click at [373, 194] on span at bounding box center [374, 194] width 8 height 8
click at [972, 42] on icon at bounding box center [976, 39] width 8 height 8
click at [940, 71] on link "Advanced task editor" at bounding box center [942, 73] width 55 height 6
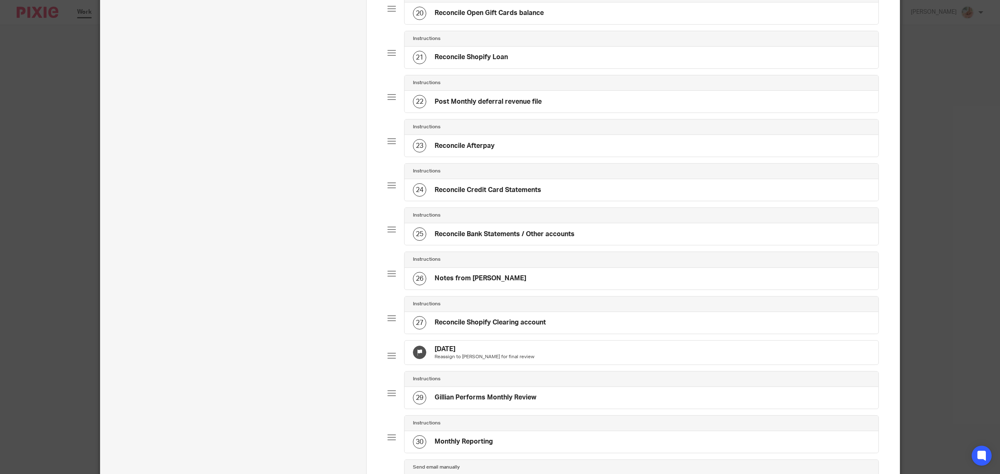
scroll to position [990, 0]
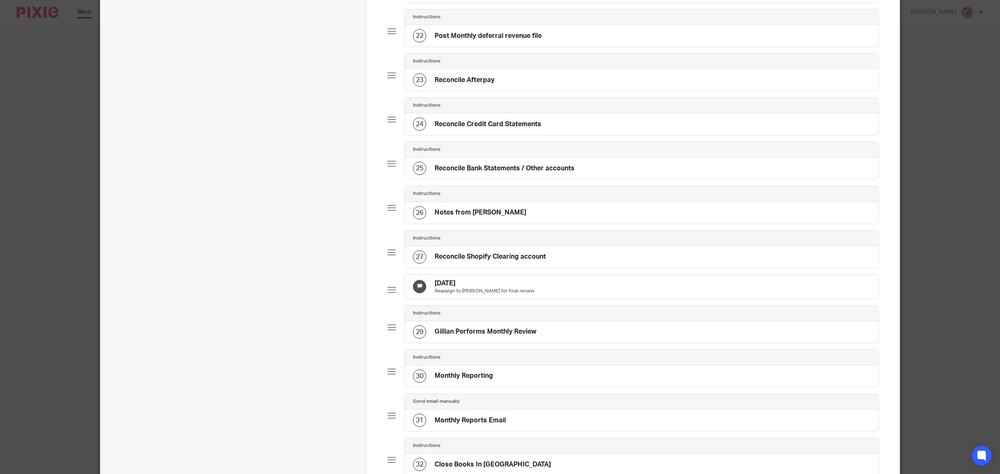
click at [489, 173] on h4 "Reconcile Bank Statements / Other accounts" at bounding box center [505, 168] width 140 height 9
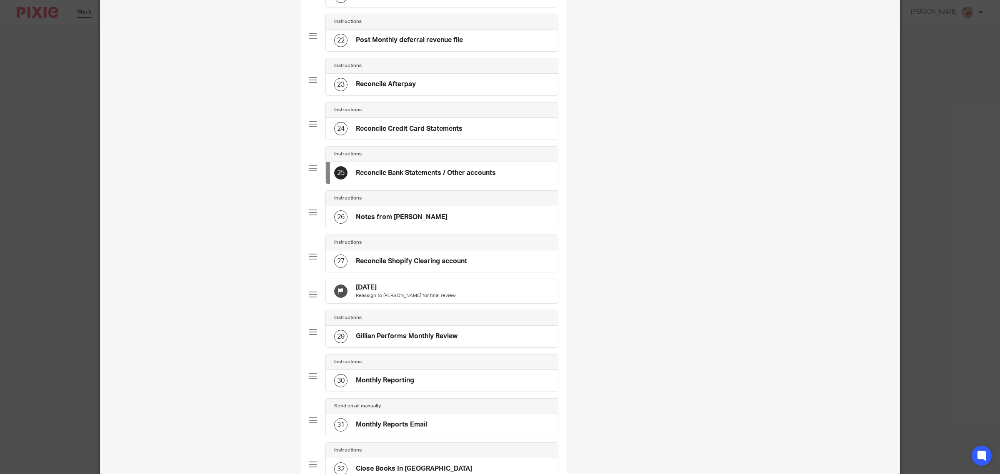
scroll to position [0, 0]
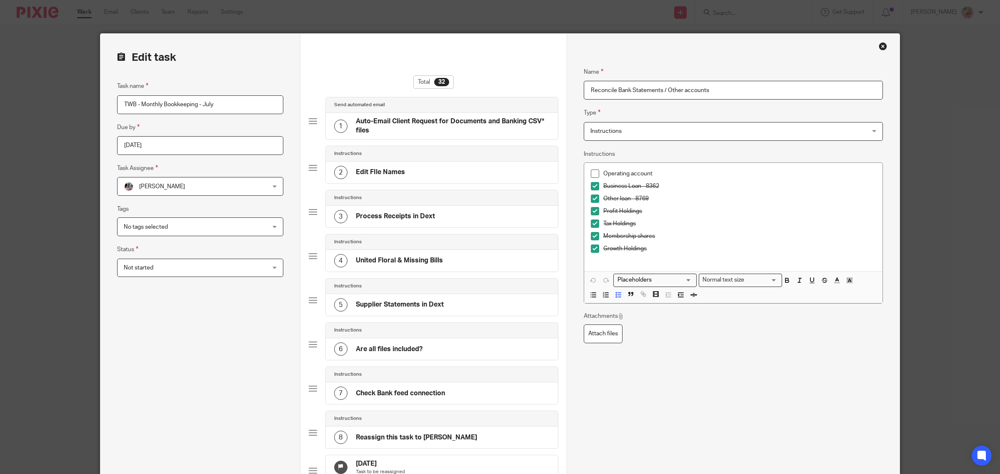
drag, startPoint x: 585, startPoint y: 94, endPoint x: 606, endPoint y: 101, distance: 22.7
click at [585, 94] on input "Reconcile Bank Statements / Other accounts" at bounding box center [733, 90] width 299 height 19
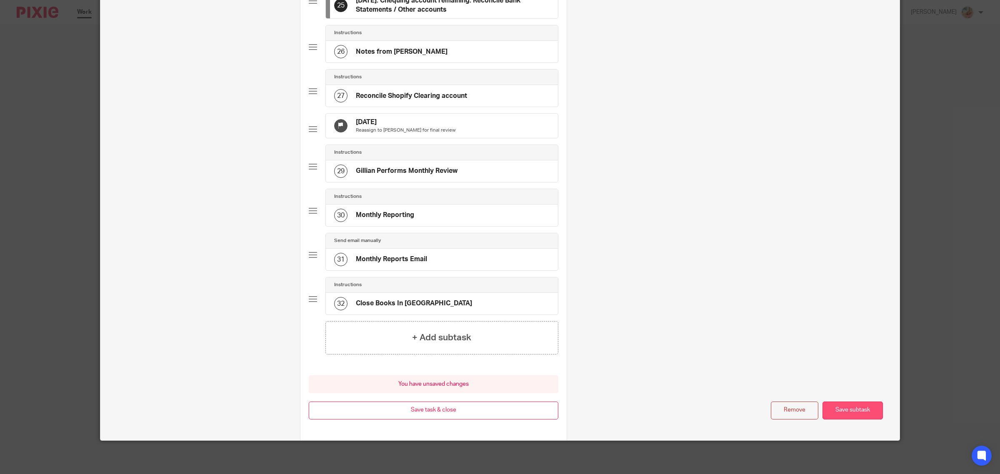
type input "Aug 26th: Chequing account remaining: Reconcile Bank Statements / Other accounts"
click at [830, 409] on button "Save subtask" at bounding box center [852, 411] width 60 height 18
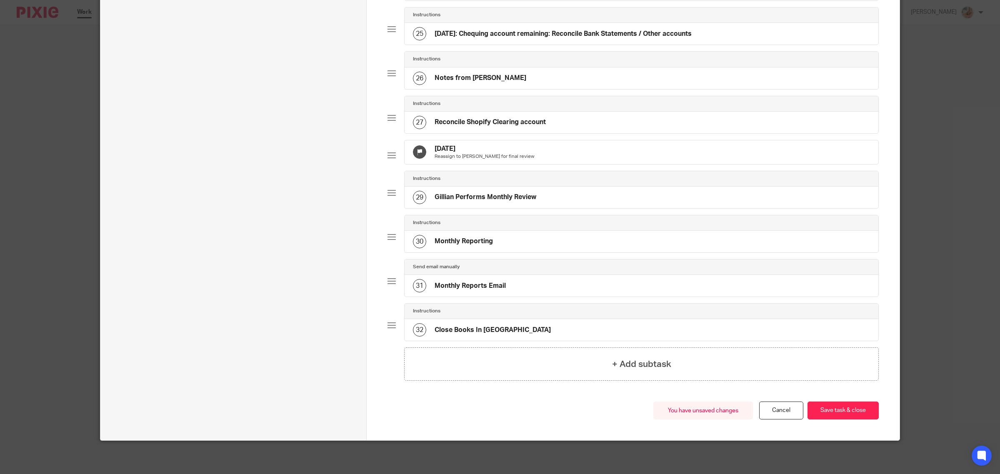
click at [830, 409] on button "Save task & close" at bounding box center [842, 411] width 71 height 18
click at [830, 415] on button "Save task & close" at bounding box center [842, 411] width 71 height 18
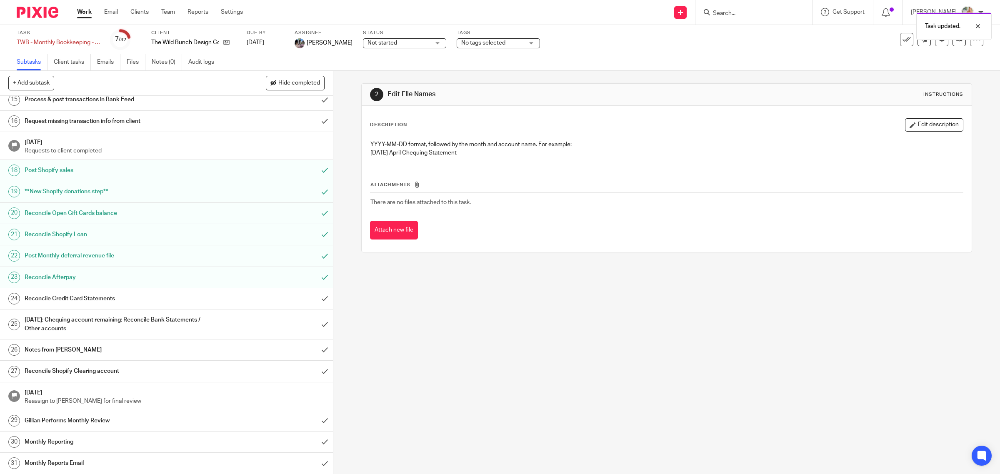
scroll to position [337, 0]
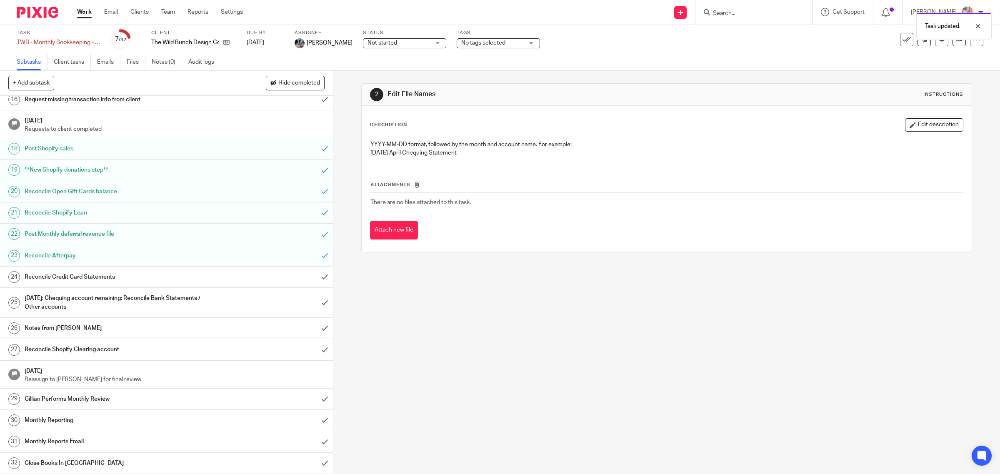
click at [164, 305] on h1 "[DATE]: Chequing account remaining: Reconcile Bank Statements / Other accounts" at bounding box center [119, 302] width 189 height 21
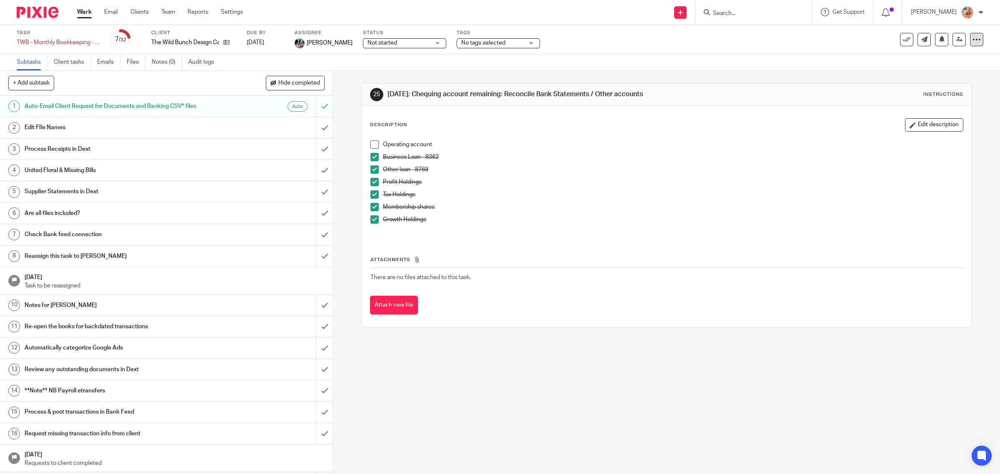
click at [972, 40] on icon at bounding box center [976, 39] width 8 height 8
click at [925, 73] on link "Advanced task editor" at bounding box center [942, 73] width 55 height 6
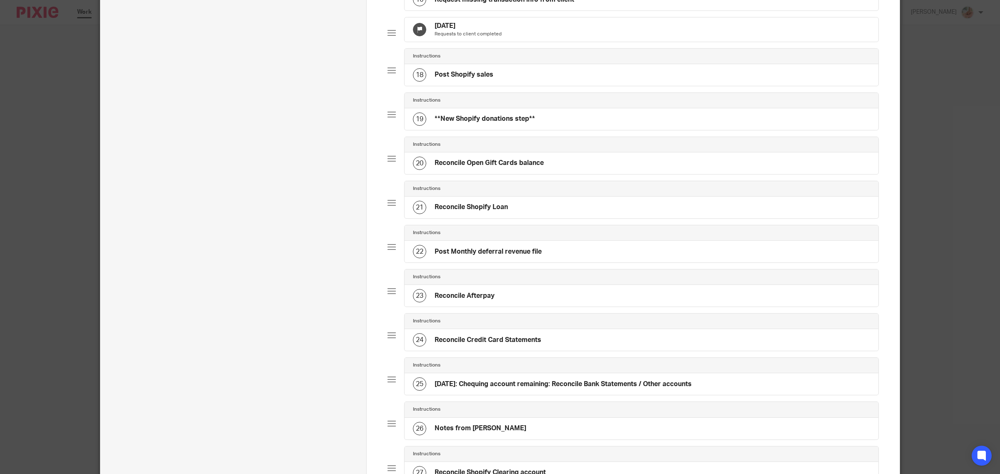
scroll to position [937, 0]
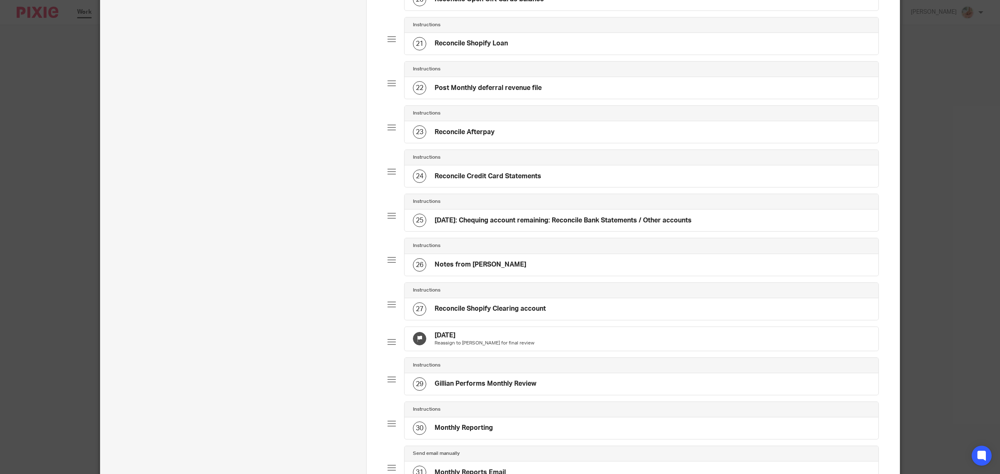
drag, startPoint x: 631, startPoint y: 245, endPoint x: 635, endPoint y: 241, distance: 5.9
click at [631, 225] on h4 "Aug 26th: Chequing account remaining: Reconcile Bank Statements / Other accounts" at bounding box center [563, 220] width 257 height 9
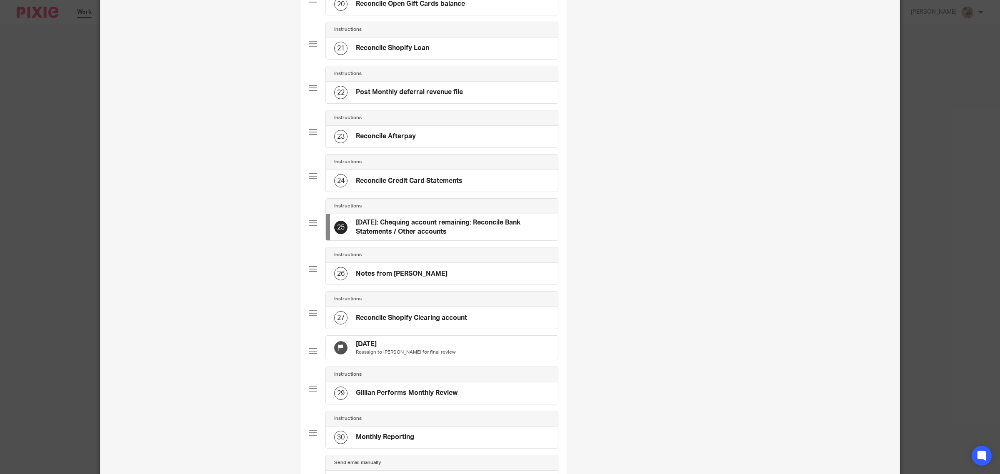
scroll to position [0, 0]
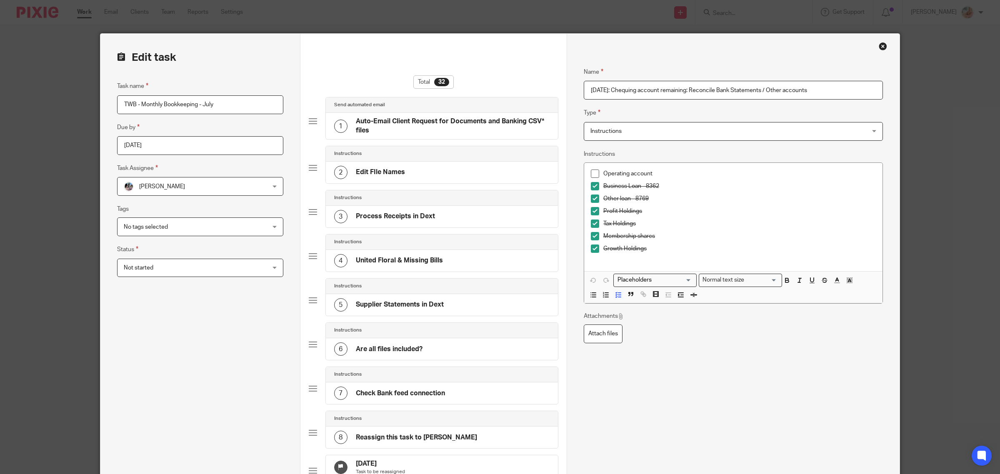
drag, startPoint x: 691, startPoint y: 90, endPoint x: 876, endPoint y: 92, distance: 185.4
click at [876, 92] on input "Aug 26th: Chequing account remaining: Reconcile Bank Statements / Other accounts" at bounding box center [733, 90] width 299 height 19
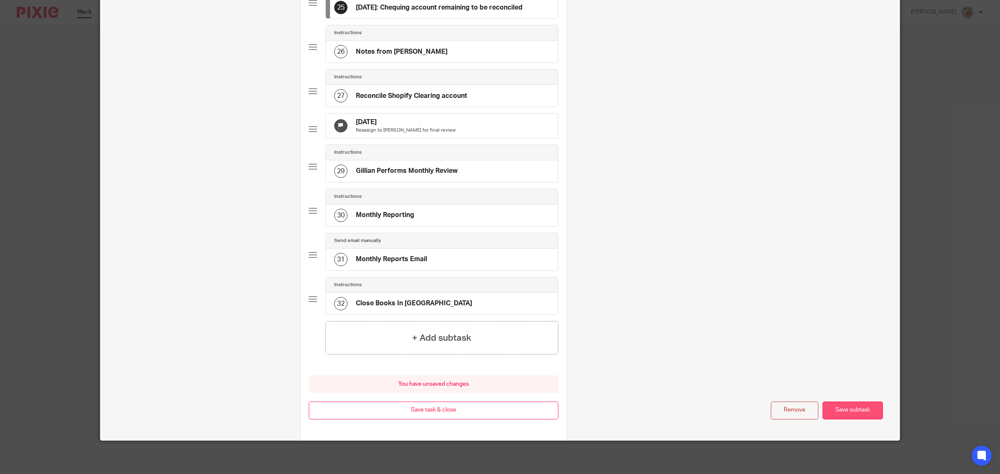
type input "[DATE]: Chequing account remaining to be reconciled"
click at [838, 403] on button "Save subtask" at bounding box center [852, 411] width 60 height 18
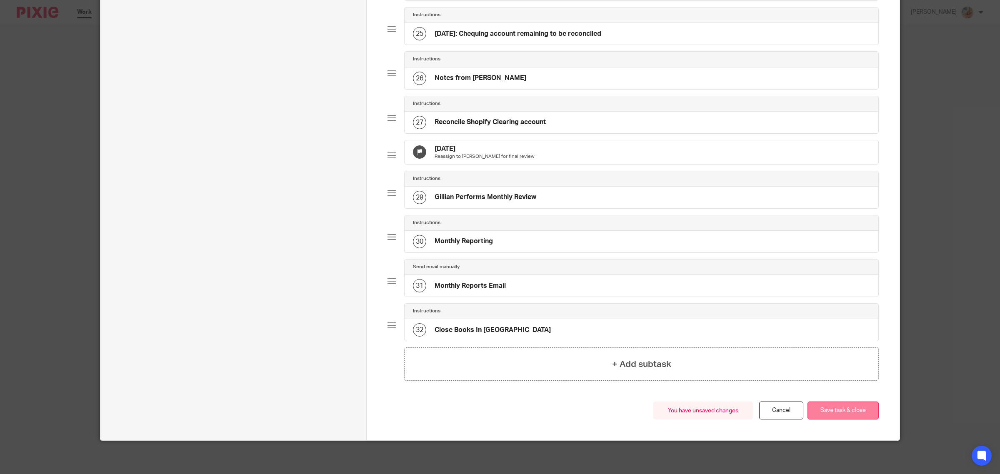
click at [837, 410] on button "Save task & close" at bounding box center [842, 411] width 71 height 18
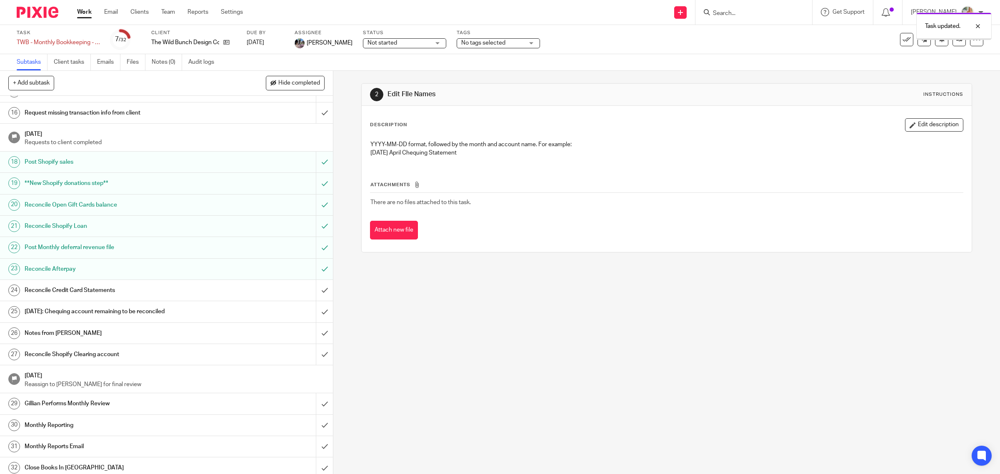
scroll to position [328, 0]
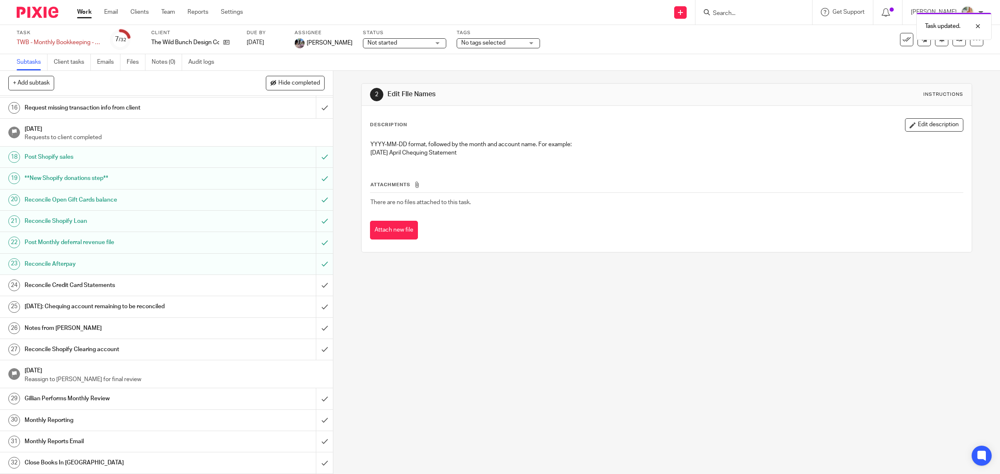
click at [100, 288] on h1 "Reconcile Credit Card Statements" at bounding box center [119, 285] width 189 height 12
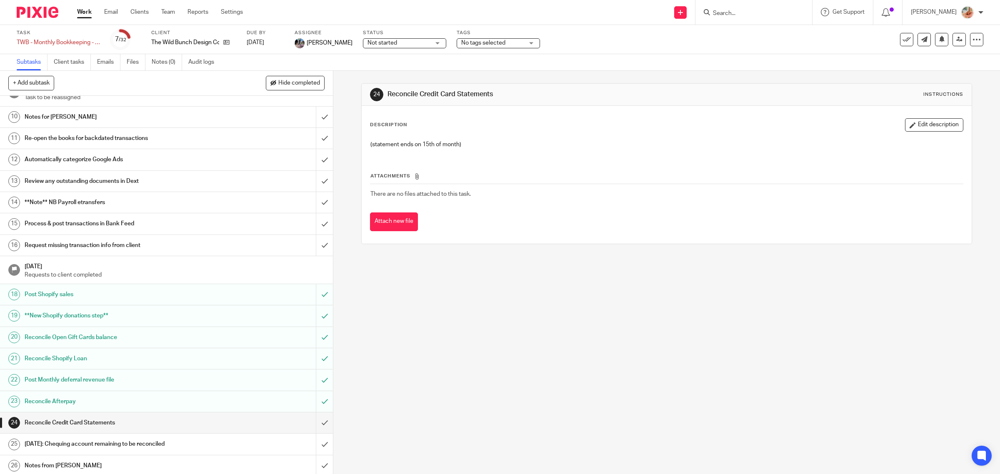
scroll to position [328, 0]
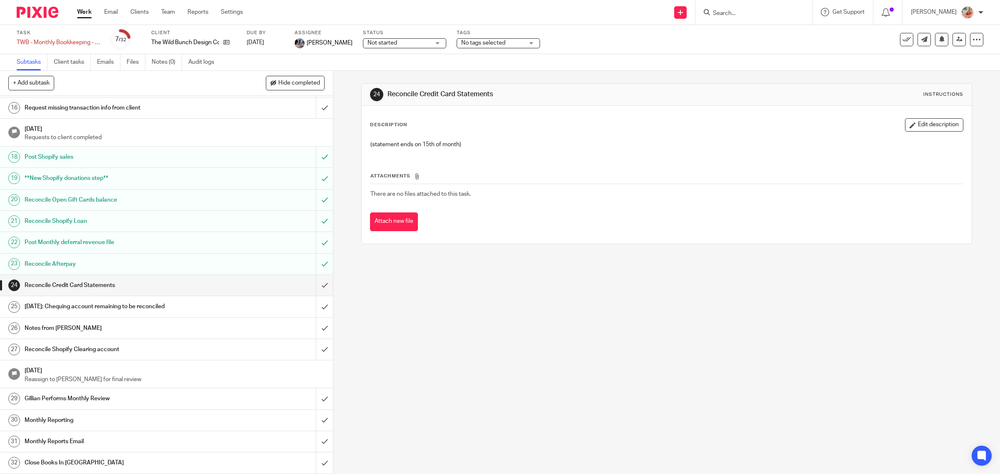
drag, startPoint x: 113, startPoint y: 332, endPoint x: 197, endPoint y: 336, distance: 83.9
click at [113, 332] on h1 "Notes from [PERSON_NAME]" at bounding box center [119, 328] width 189 height 12
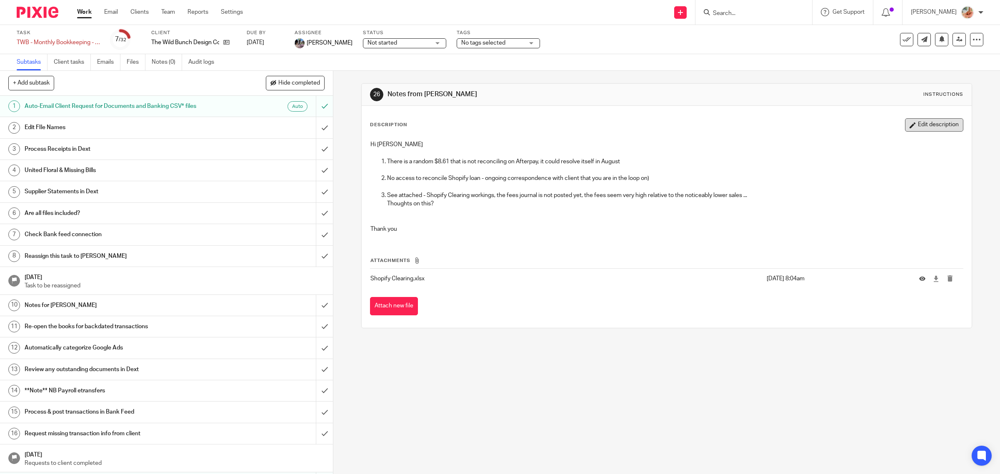
click at [915, 123] on button "Edit description" at bounding box center [934, 124] width 58 height 13
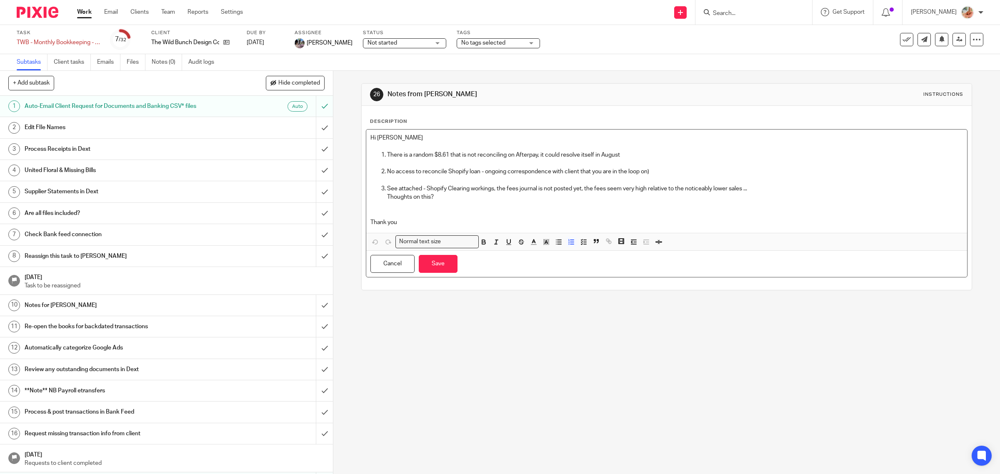
click at [726, 188] on p "See attached - Shopify Clearing workings, the fees journal is not posted yet, t…" at bounding box center [675, 189] width 576 height 8
click at [434, 267] on button "Save" at bounding box center [438, 264] width 39 height 18
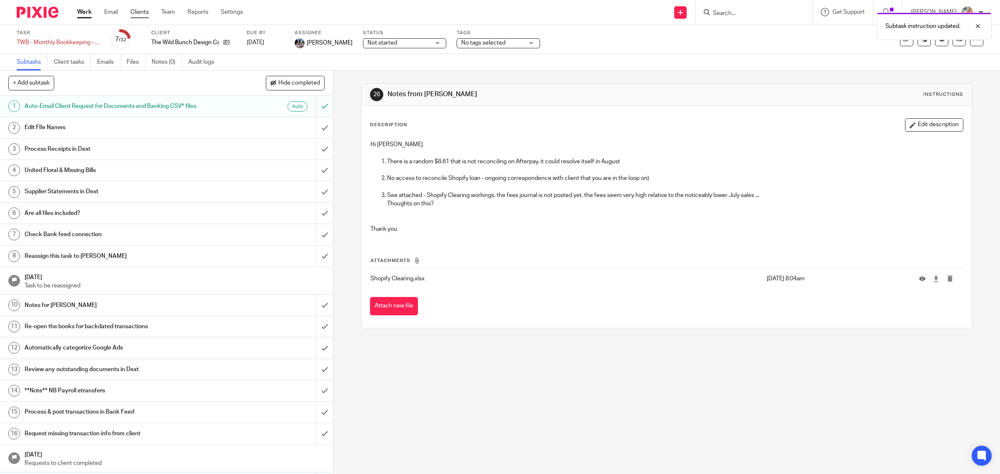
drag, startPoint x: 80, startPoint y: 11, endPoint x: 148, endPoint y: 12, distance: 67.5
click at [80, 11] on link "Work" at bounding box center [84, 12] width 15 height 8
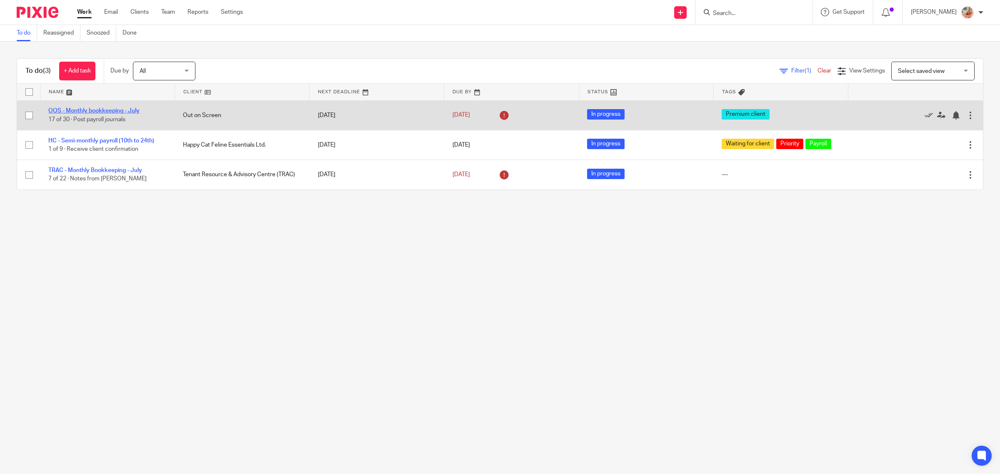
click at [110, 112] on link "OOS - Monthly bookkeeping - July" at bounding box center [93, 111] width 91 height 6
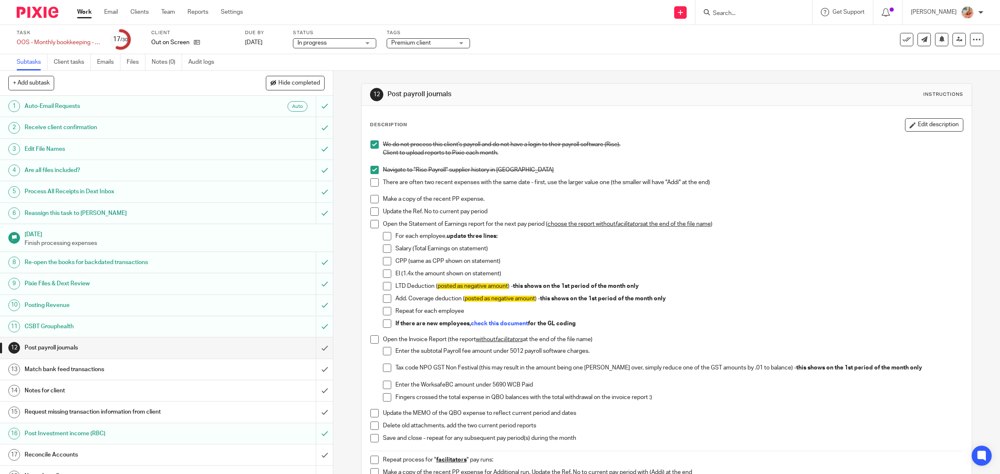
drag, startPoint x: 372, startPoint y: 186, endPoint x: 379, endPoint y: 188, distance: 7.5
click at [372, 185] on span at bounding box center [374, 182] width 8 height 8
click at [372, 199] on span at bounding box center [374, 199] width 8 height 8
click at [372, 209] on span at bounding box center [374, 211] width 8 height 8
drag, startPoint x: 392, startPoint y: 282, endPoint x: 673, endPoint y: 285, distance: 280.8
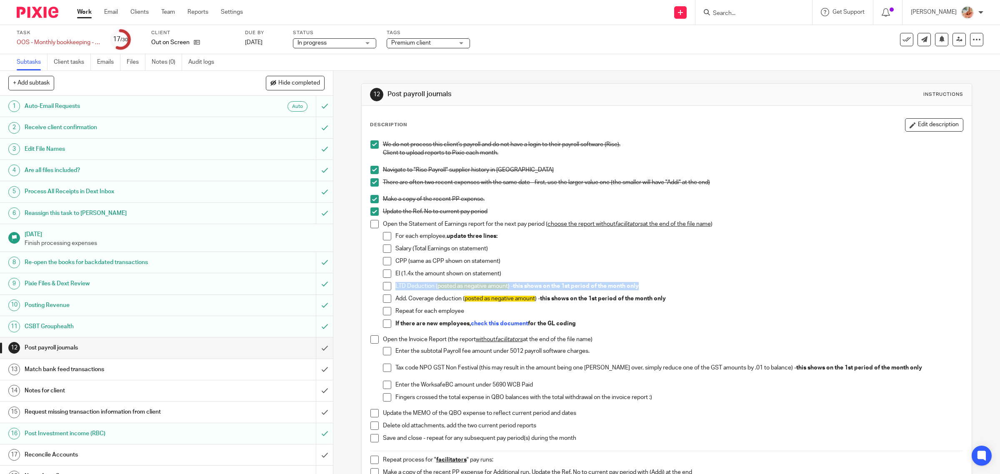
click at [673, 285] on p "LTD Deduction ( posted as negative amount ) - this shows on the 1st period of t…" at bounding box center [679, 286] width 568 height 8
drag, startPoint x: 418, startPoint y: 298, endPoint x: 528, endPoint y: 299, distance: 110.0
click at [528, 299] on p "Add. Coverage deduction ( posted as negative amount ) - this shows on the 1st p…" at bounding box center [679, 299] width 568 height 8
click at [490, 312] on p "Repeat for each employee" at bounding box center [679, 311] width 568 height 8
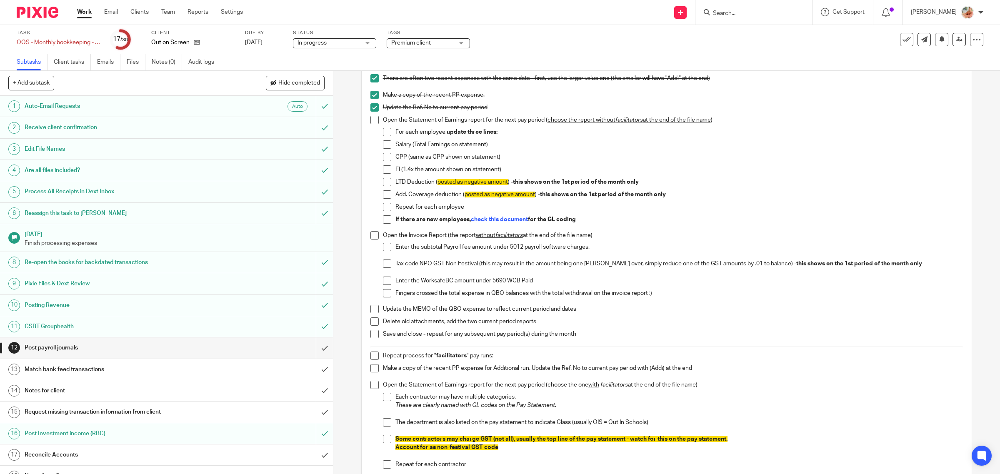
scroll to position [52, 0]
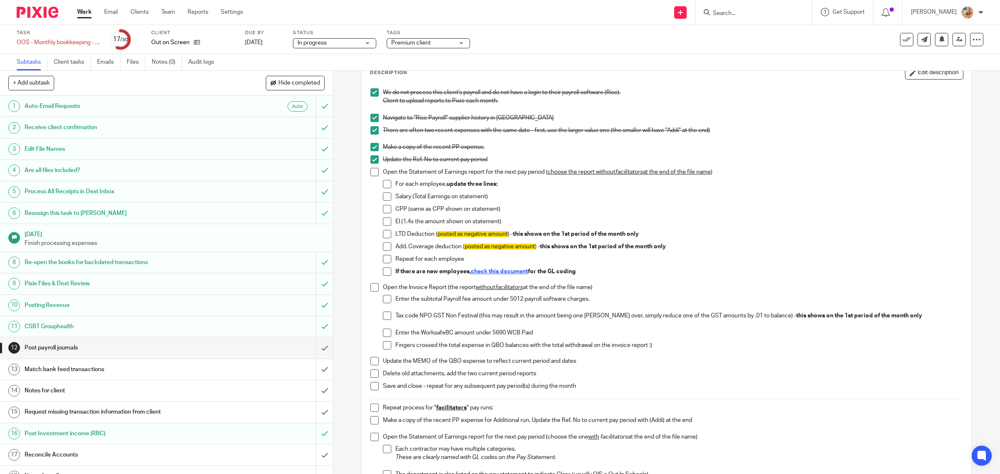
click at [496, 272] on strong "check this document" at bounding box center [499, 272] width 57 height 6
click at [375, 174] on span at bounding box center [374, 172] width 8 height 8
click at [388, 190] on li "For each employee, update three lines:" at bounding box center [673, 186] width 580 height 12
click at [377, 188] on li "Open the Statement of Earnings report for the next pay period ( choose the repo…" at bounding box center [666, 225] width 593 height 115
click at [383, 188] on li "For each employee, update three lines:" at bounding box center [673, 186] width 580 height 12
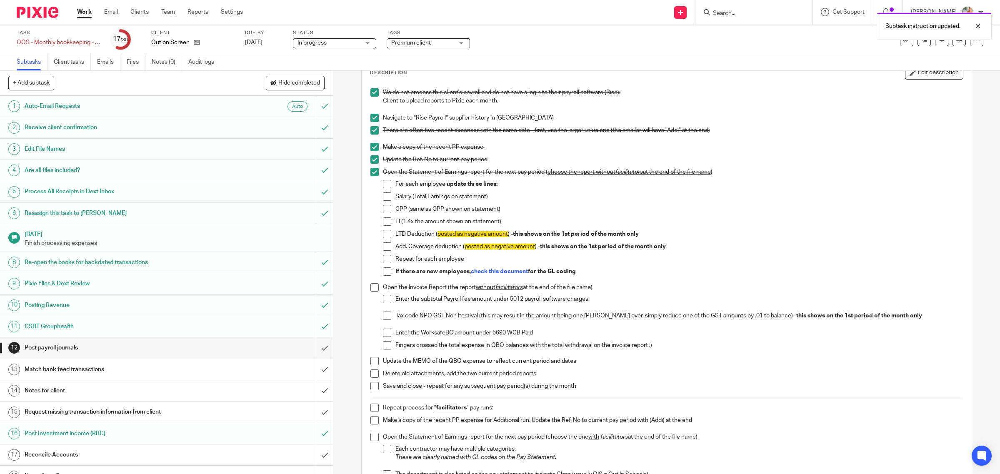
click at [383, 187] on span at bounding box center [387, 184] width 8 height 8
click at [384, 197] on span at bounding box center [387, 196] width 8 height 8
click at [384, 207] on span at bounding box center [387, 209] width 8 height 8
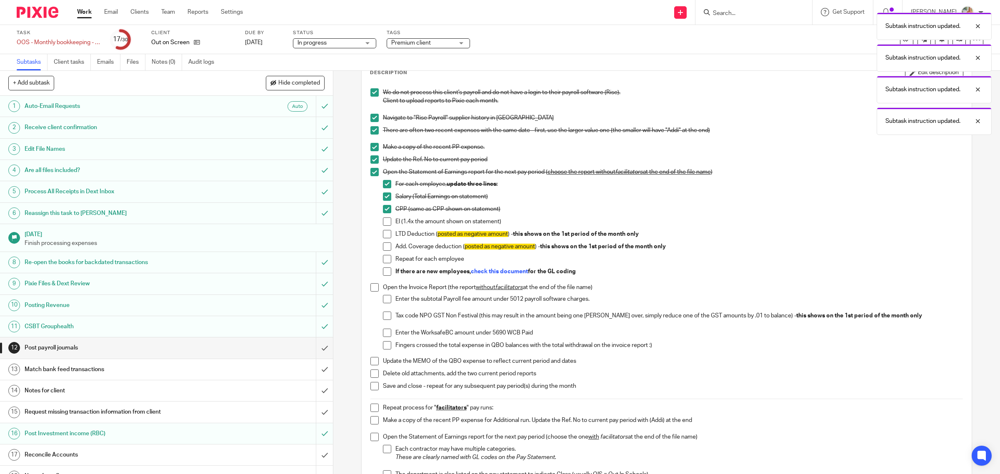
drag, startPoint x: 384, startPoint y: 222, endPoint x: 384, endPoint y: 227, distance: 5.8
click at [384, 221] on span at bounding box center [387, 221] width 8 height 8
click at [383, 232] on span at bounding box center [387, 234] width 8 height 8
click at [384, 242] on ul "For each employee, update three lines: Salary (Total Earnings on statement) CPP…" at bounding box center [673, 230] width 580 height 100
click at [384, 257] on span at bounding box center [387, 259] width 8 height 8
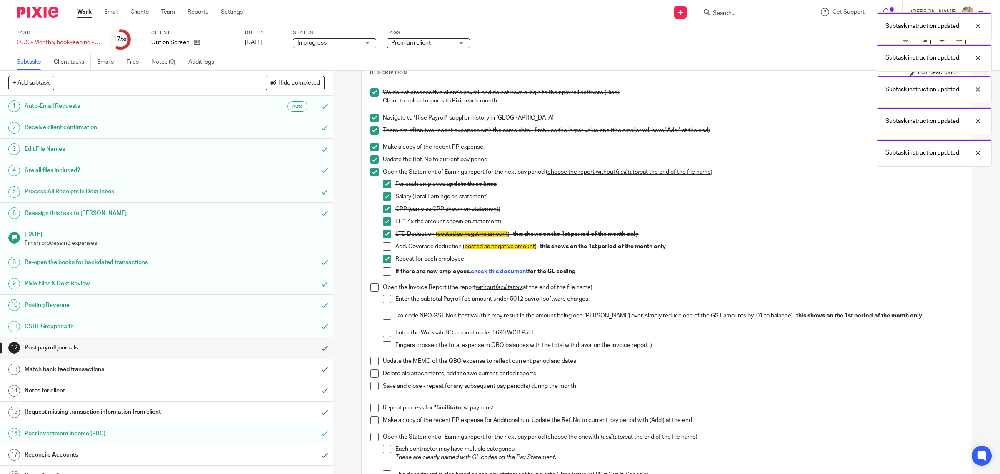
click at [383, 243] on span at bounding box center [387, 246] width 8 height 8
click at [385, 267] on span at bounding box center [387, 271] width 8 height 8
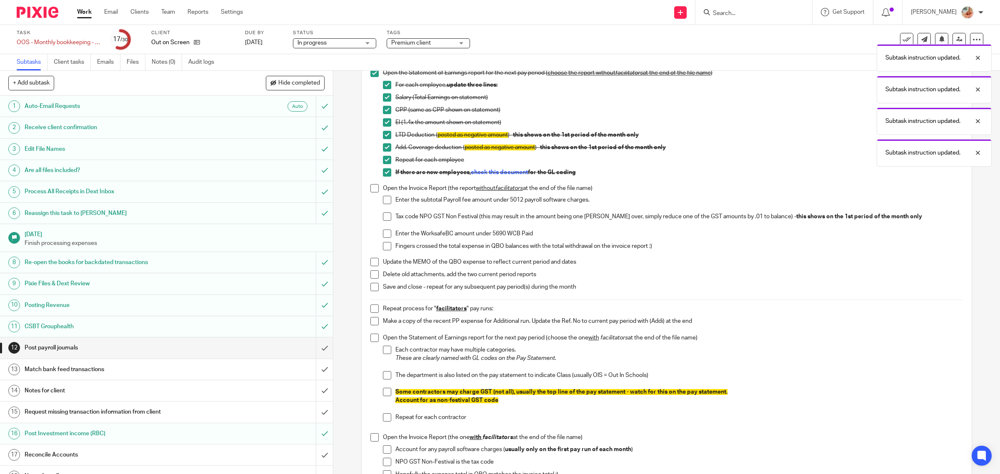
scroll to position [156, 0]
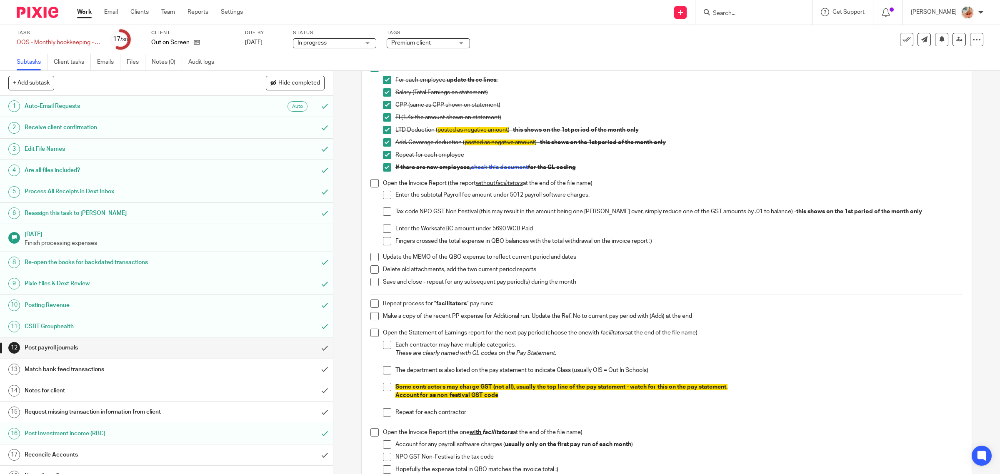
click at [372, 185] on span at bounding box center [374, 183] width 8 height 8
click at [386, 193] on span at bounding box center [387, 195] width 8 height 8
click at [383, 209] on span at bounding box center [387, 211] width 8 height 8
click at [383, 226] on span at bounding box center [387, 229] width 8 height 8
click at [383, 239] on span at bounding box center [387, 241] width 8 height 8
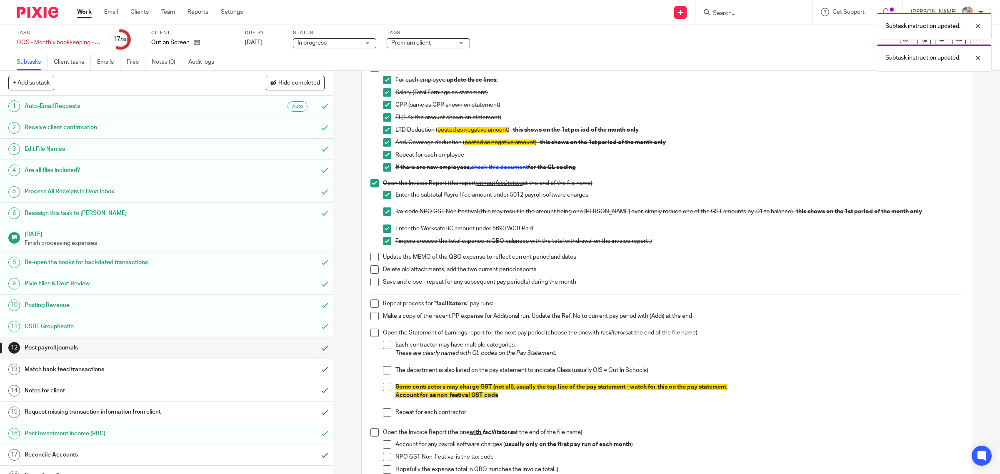
click at [370, 260] on span at bounding box center [374, 257] width 8 height 8
click at [375, 260] on span at bounding box center [374, 257] width 8 height 8
click at [376, 270] on li "Delete old attachments, add the two current period reports" at bounding box center [666, 271] width 593 height 12
click at [370, 270] on span at bounding box center [374, 269] width 8 height 8
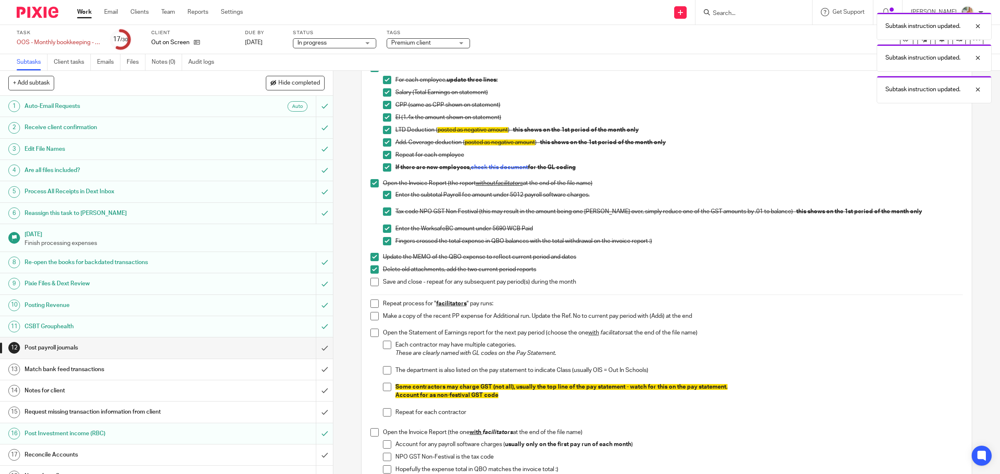
click at [371, 282] on span at bounding box center [374, 282] width 8 height 8
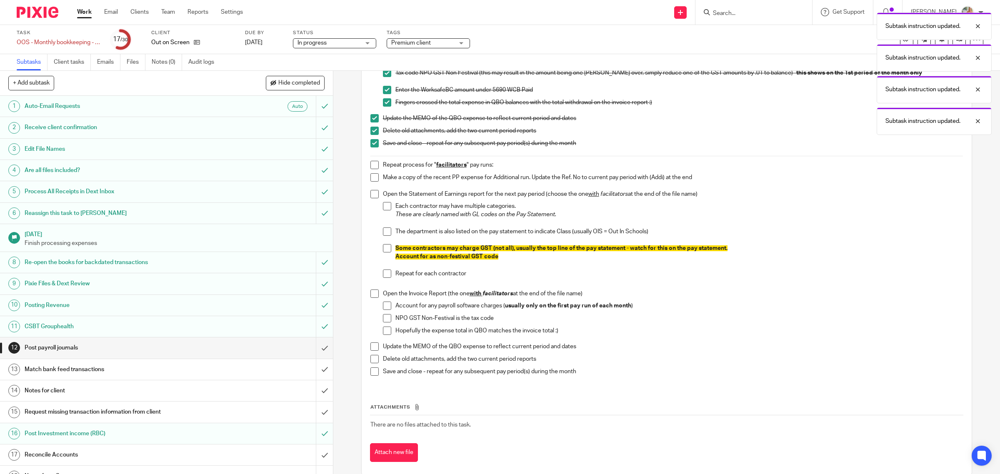
scroll to position [309, 0]
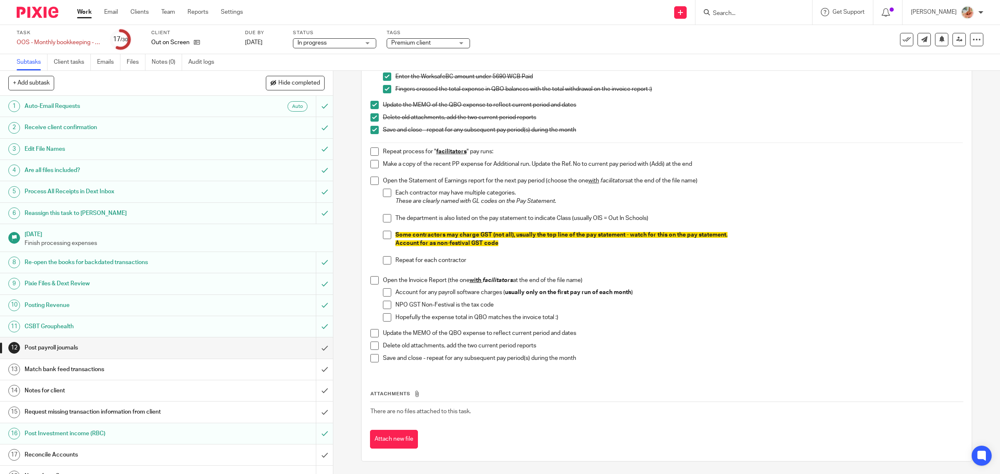
click at [370, 153] on span at bounding box center [374, 151] width 8 height 8
click at [370, 162] on span at bounding box center [374, 164] width 8 height 8
click at [374, 182] on span at bounding box center [374, 181] width 8 height 8
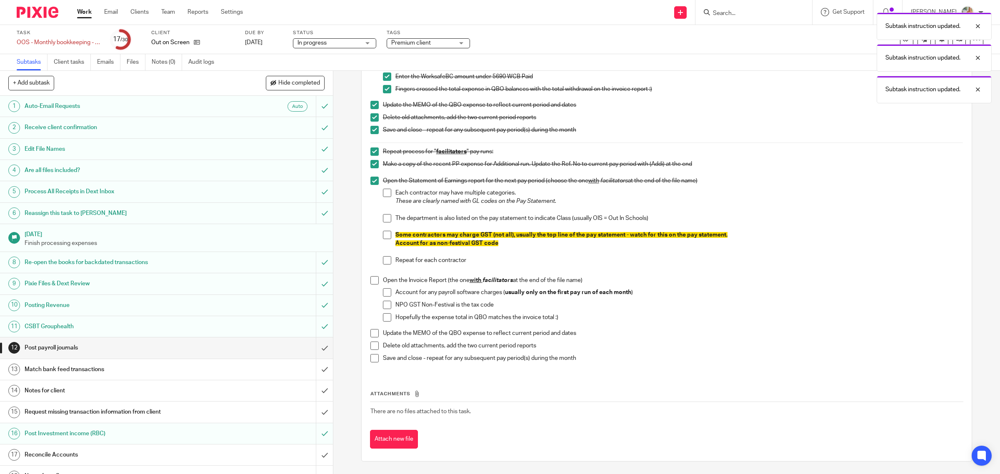
click at [390, 192] on li "Each contractor may have multiple categories. These are clearly named with GL c…" at bounding box center [673, 201] width 580 height 25
click at [384, 196] on span at bounding box center [387, 193] width 8 height 8
click at [384, 192] on span at bounding box center [387, 193] width 8 height 8
click at [383, 199] on li "Each contractor may have multiple categories. These are clearly named with GL c…" at bounding box center [673, 201] width 580 height 25
click at [383, 215] on span at bounding box center [387, 218] width 8 height 8
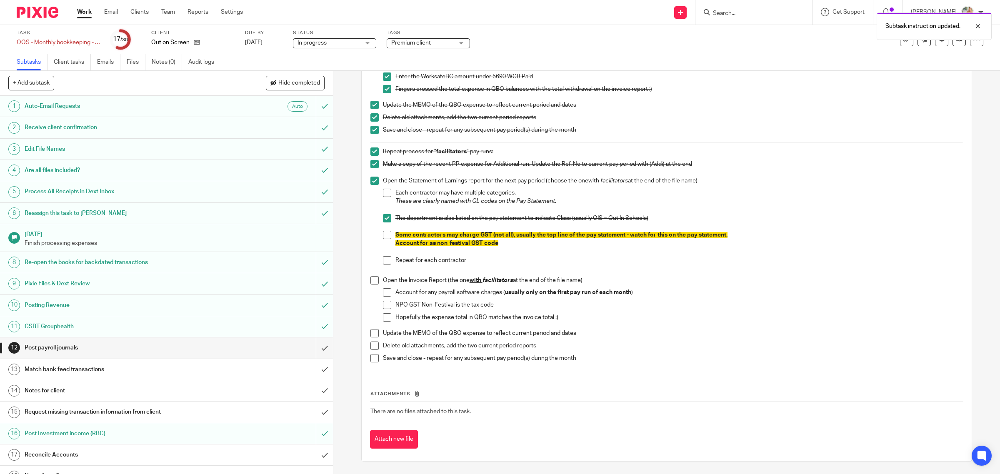
click at [383, 192] on span at bounding box center [387, 193] width 8 height 8
click at [383, 234] on span at bounding box center [387, 235] width 8 height 8
click at [383, 255] on ul "Each contractor may have multiple categories. These are clearly named with GL c…" at bounding box center [673, 231] width 580 height 85
click at [384, 260] on span at bounding box center [387, 260] width 8 height 8
